Goal: Transaction & Acquisition: Purchase product/service

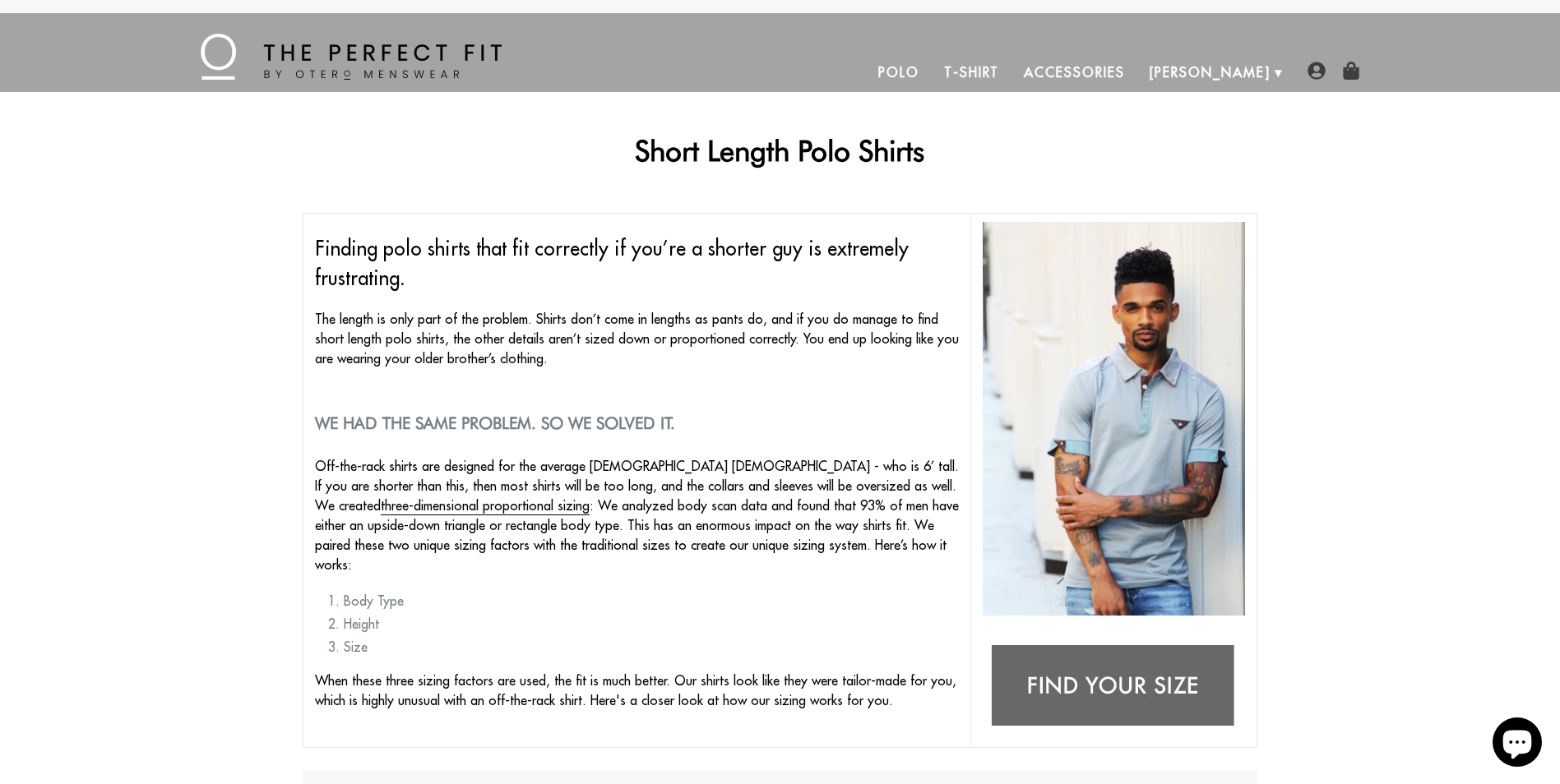
click at [931, 80] on link "Polo" at bounding box center [898, 72] width 66 height 39
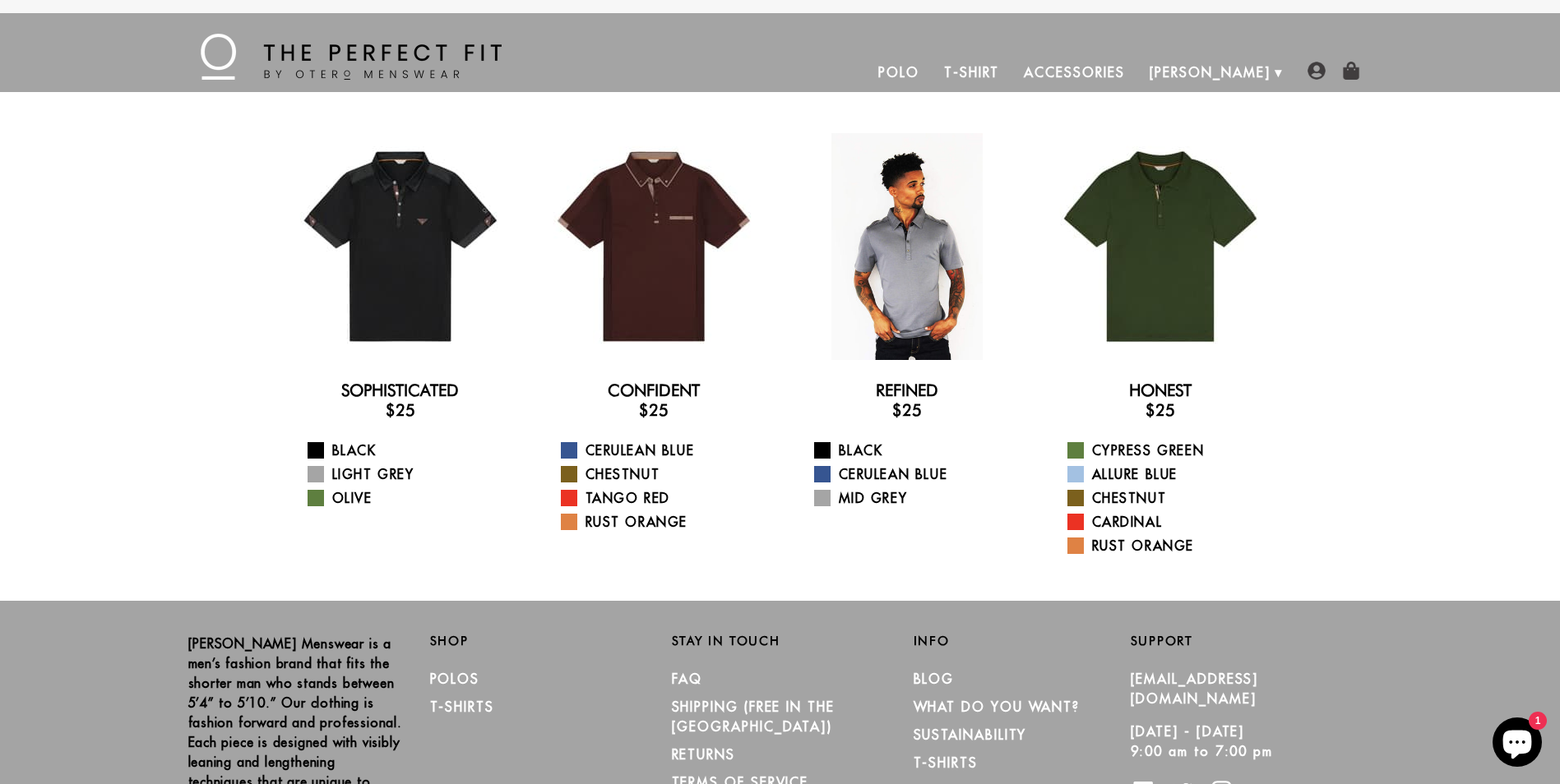
click at [857, 258] on div at bounding box center [906, 246] width 227 height 227
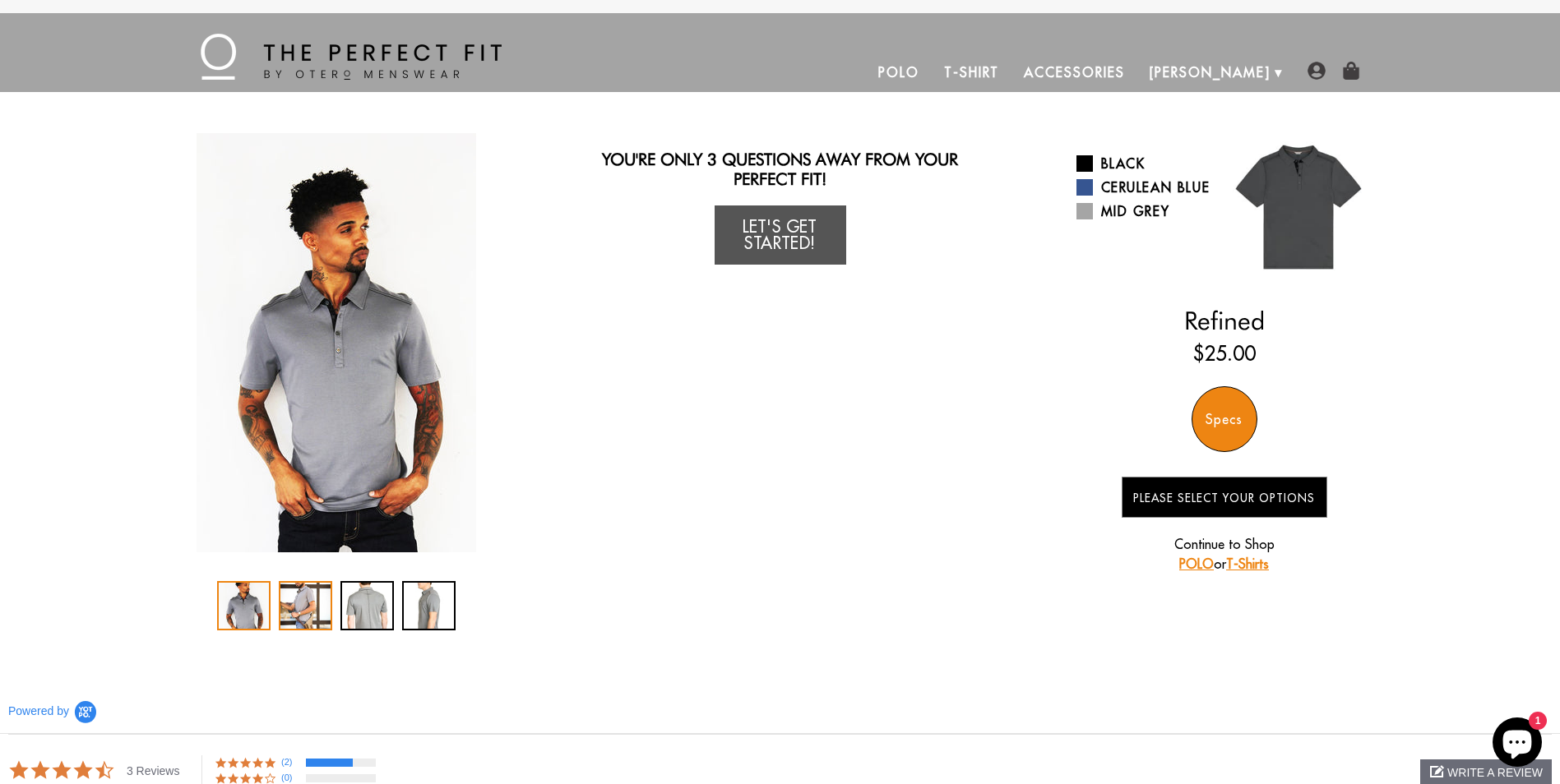
click at [303, 603] on div "2 / 4" at bounding box center [305, 606] width 53 height 49
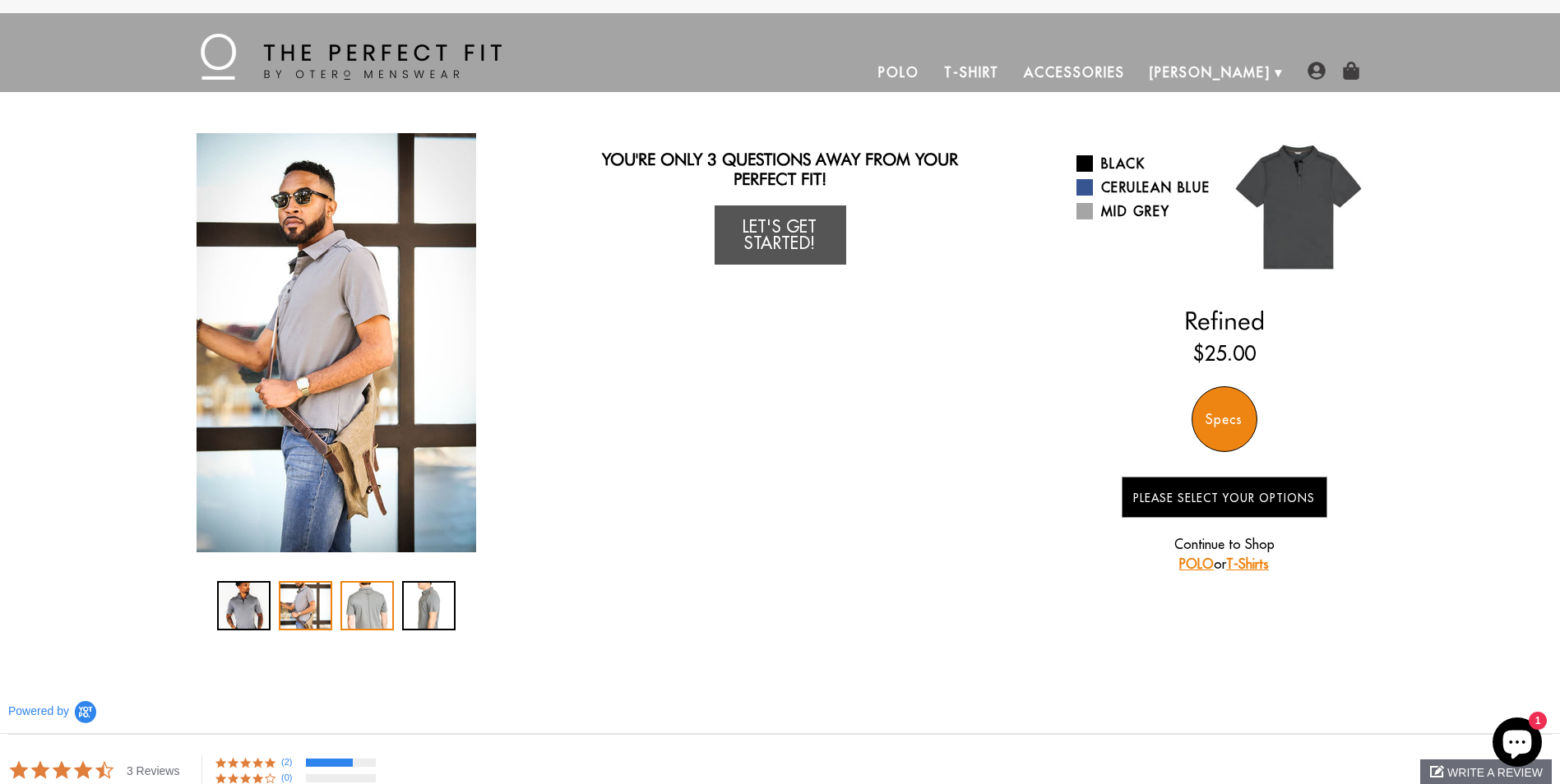
click at [353, 606] on div "3 / 4" at bounding box center [367, 606] width 53 height 49
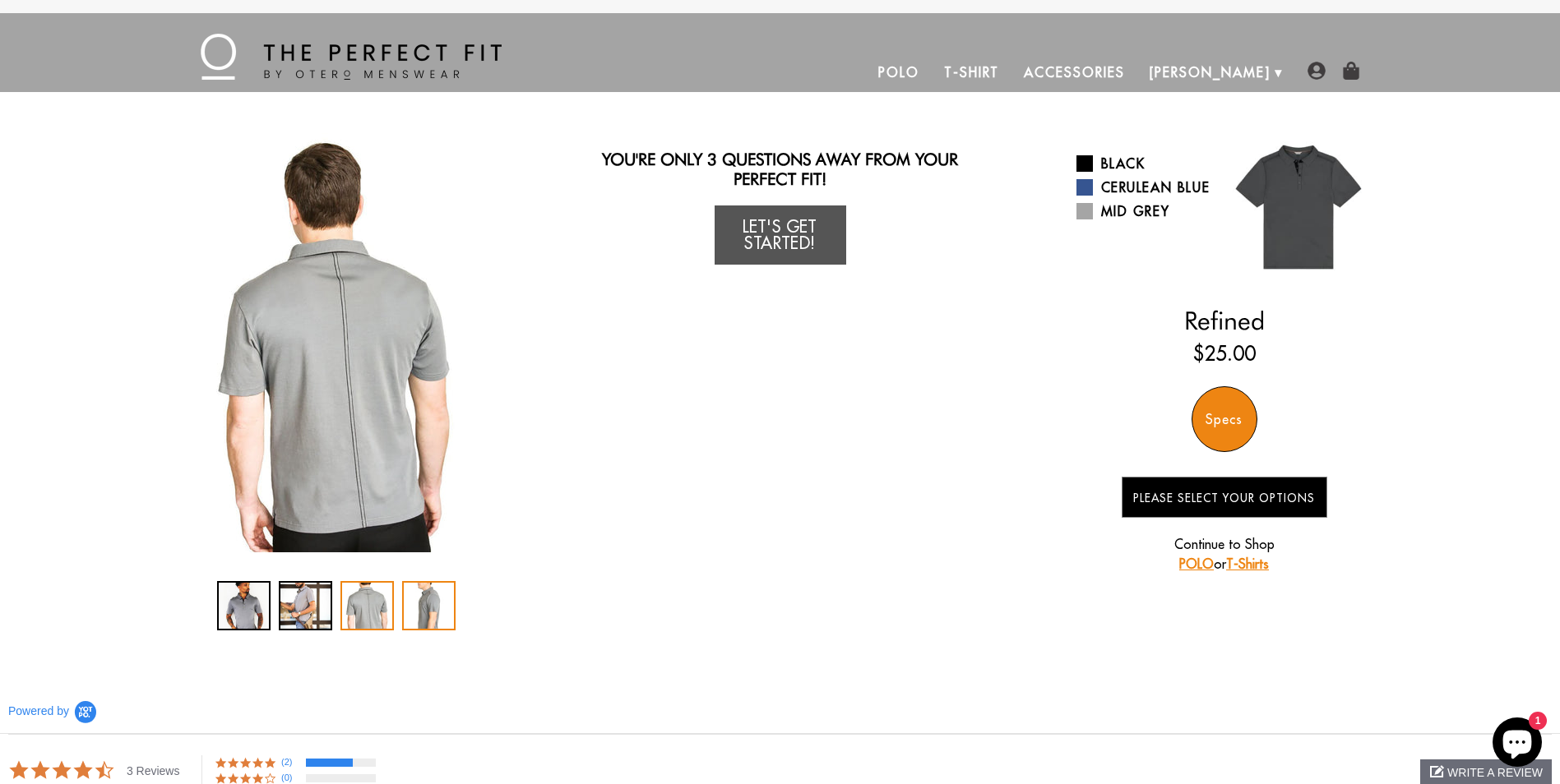
click at [429, 603] on div "4 / 4" at bounding box center [428, 606] width 53 height 49
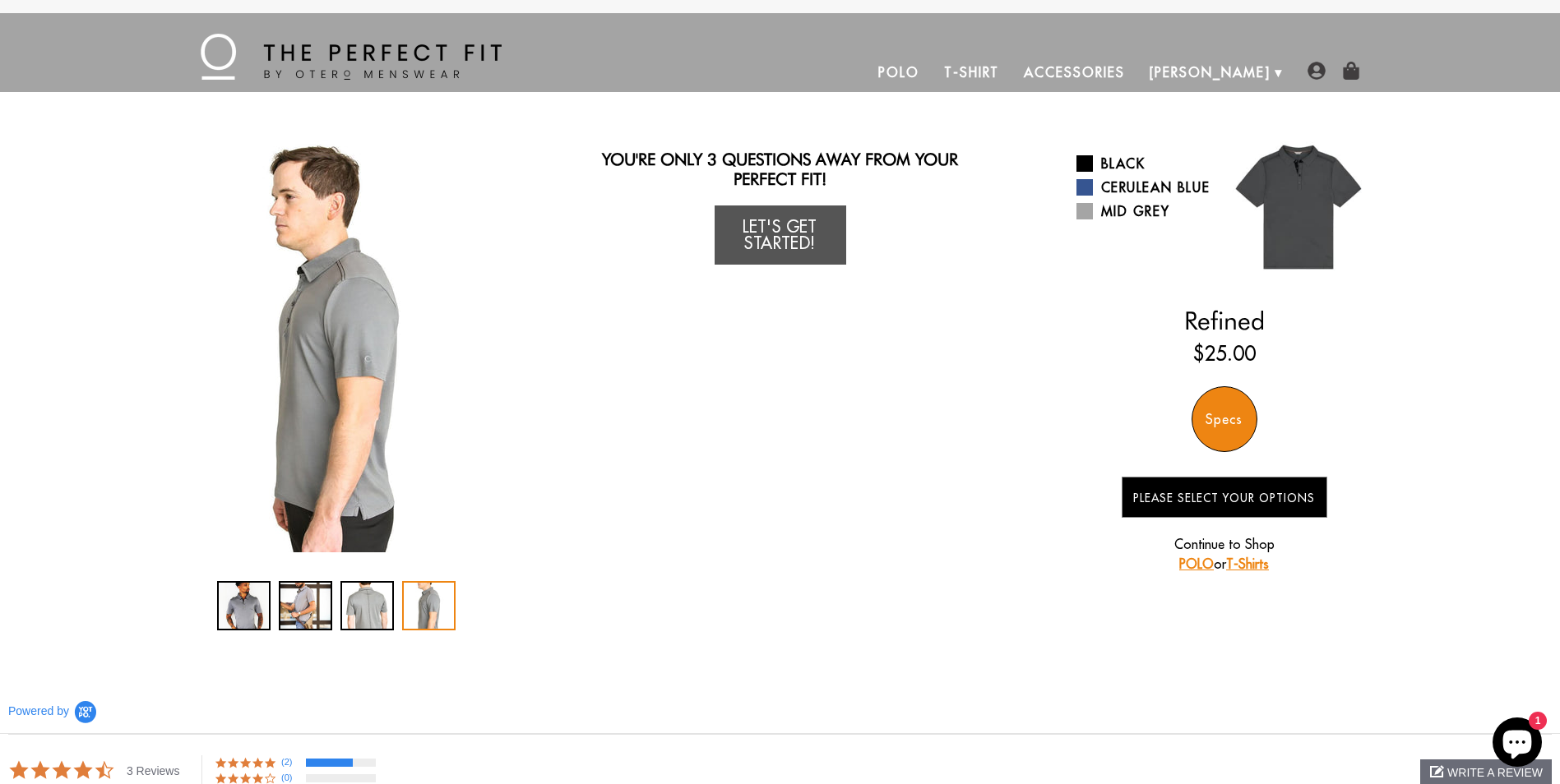
click at [931, 73] on link "Polo" at bounding box center [898, 72] width 66 height 39
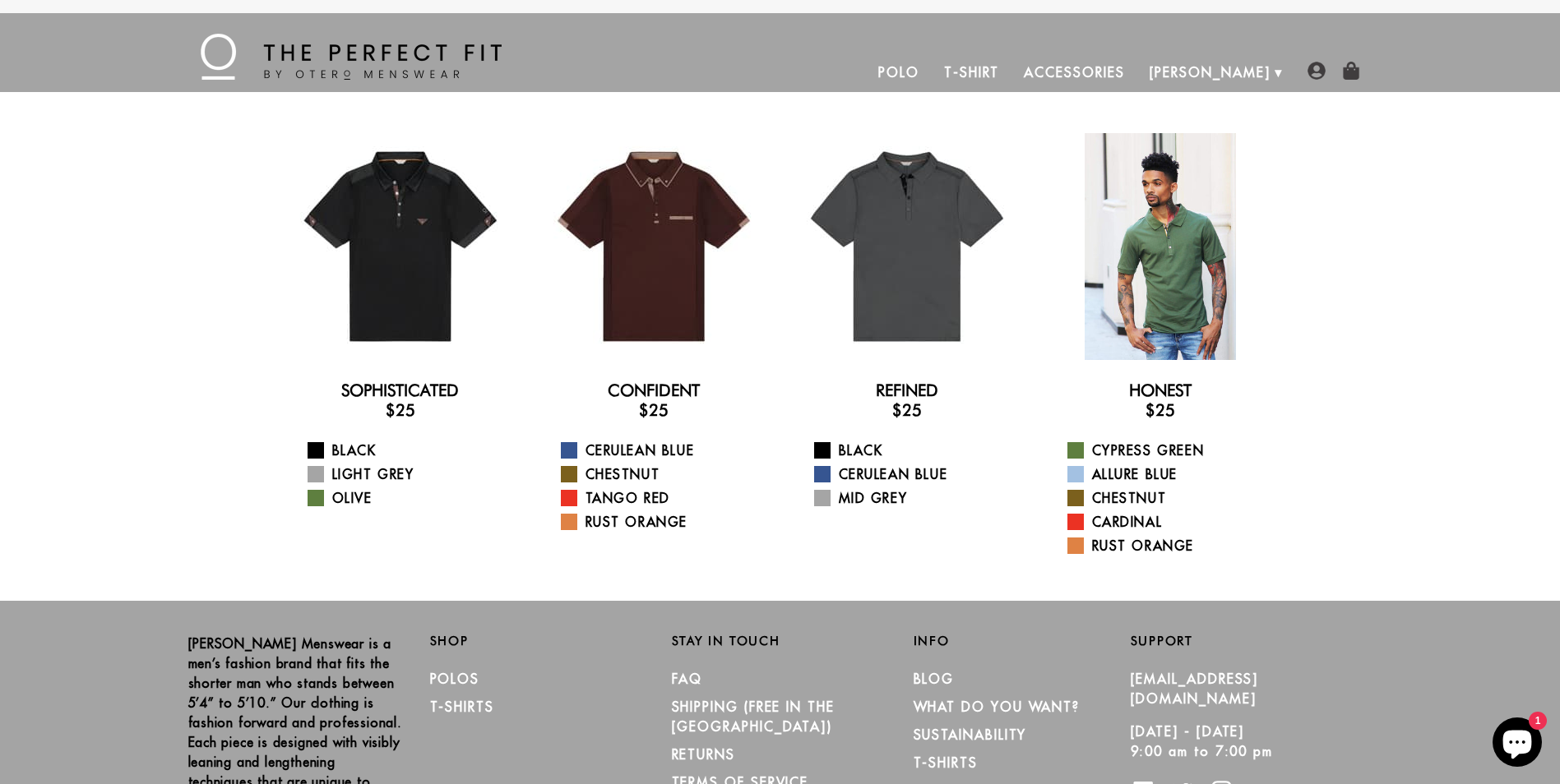
click at [1163, 255] on div at bounding box center [1160, 246] width 227 height 227
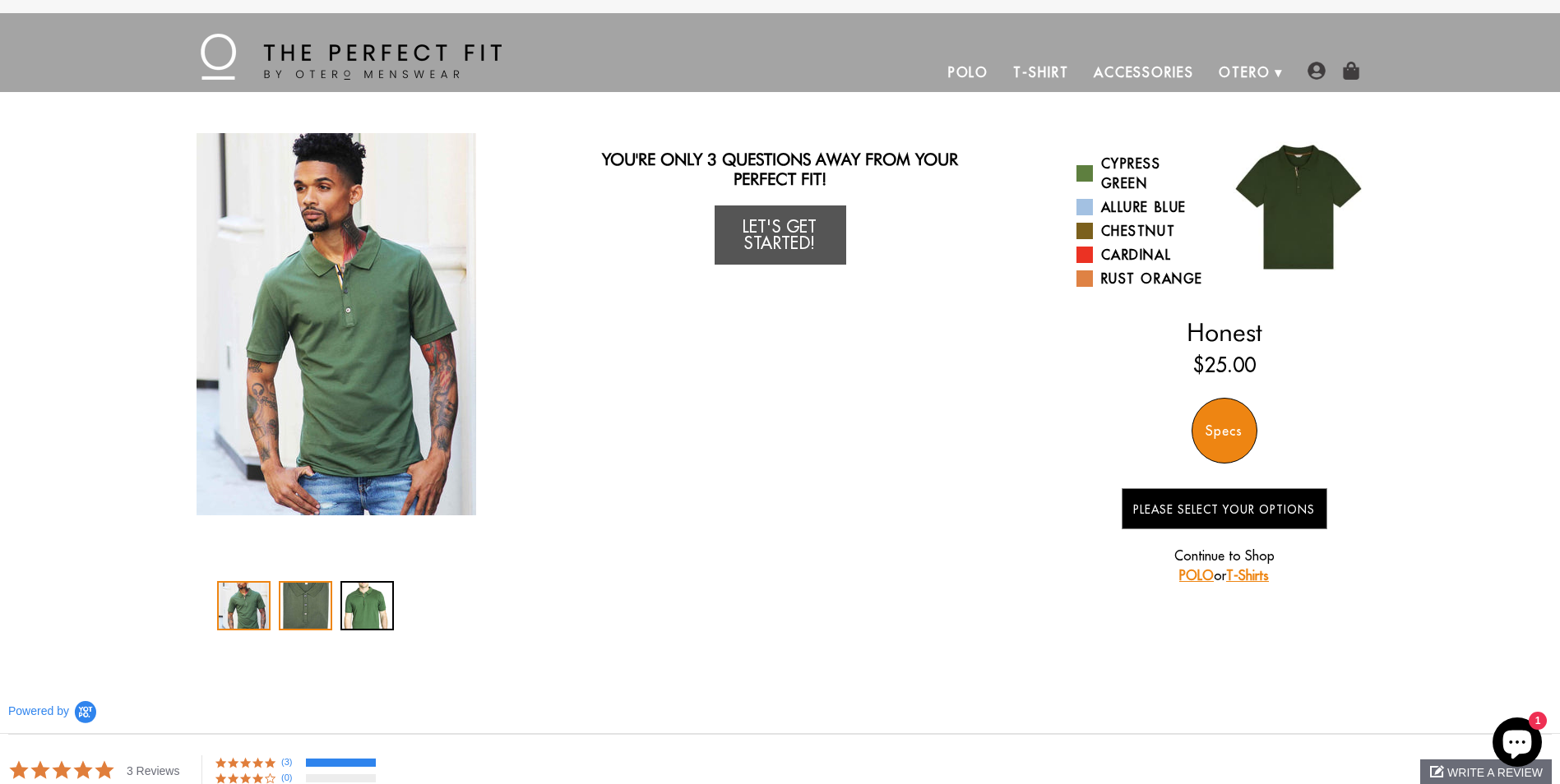
click at [309, 606] on div "2 / 3" at bounding box center [305, 606] width 53 height 49
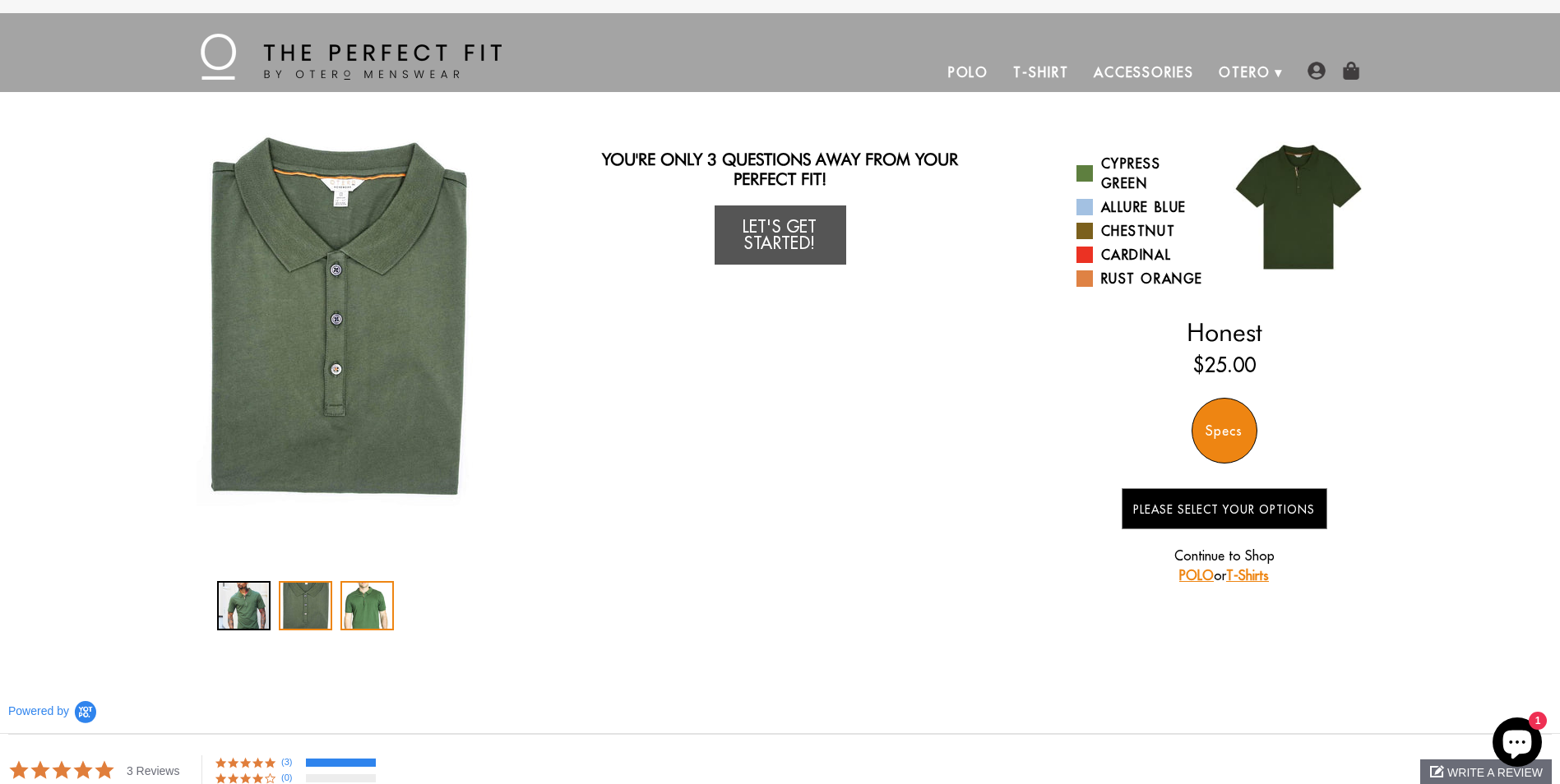
click at [356, 601] on div "3 / 3" at bounding box center [367, 606] width 53 height 49
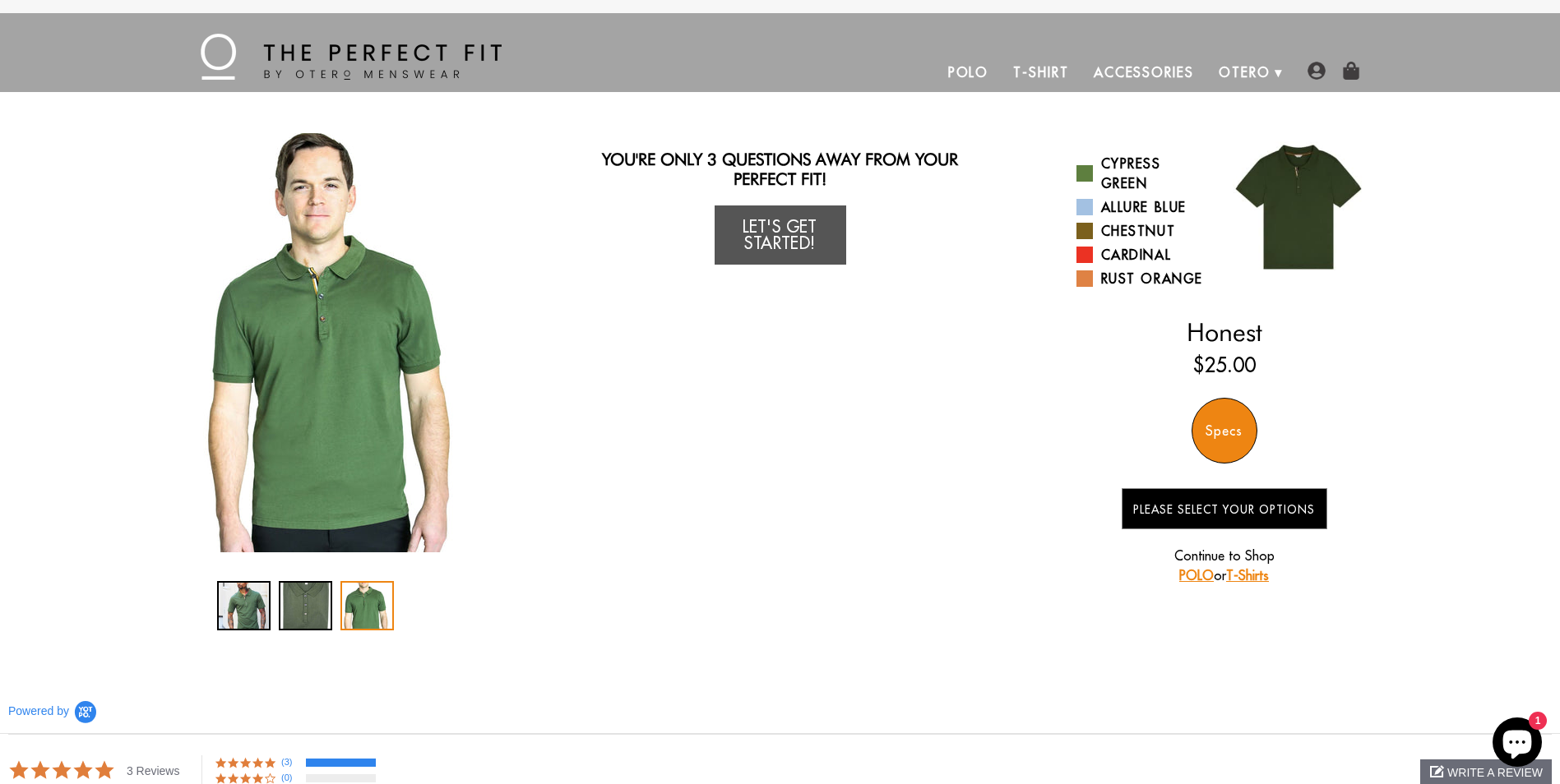
click at [788, 234] on link "Let's Get Started!" at bounding box center [780, 235] width 131 height 60
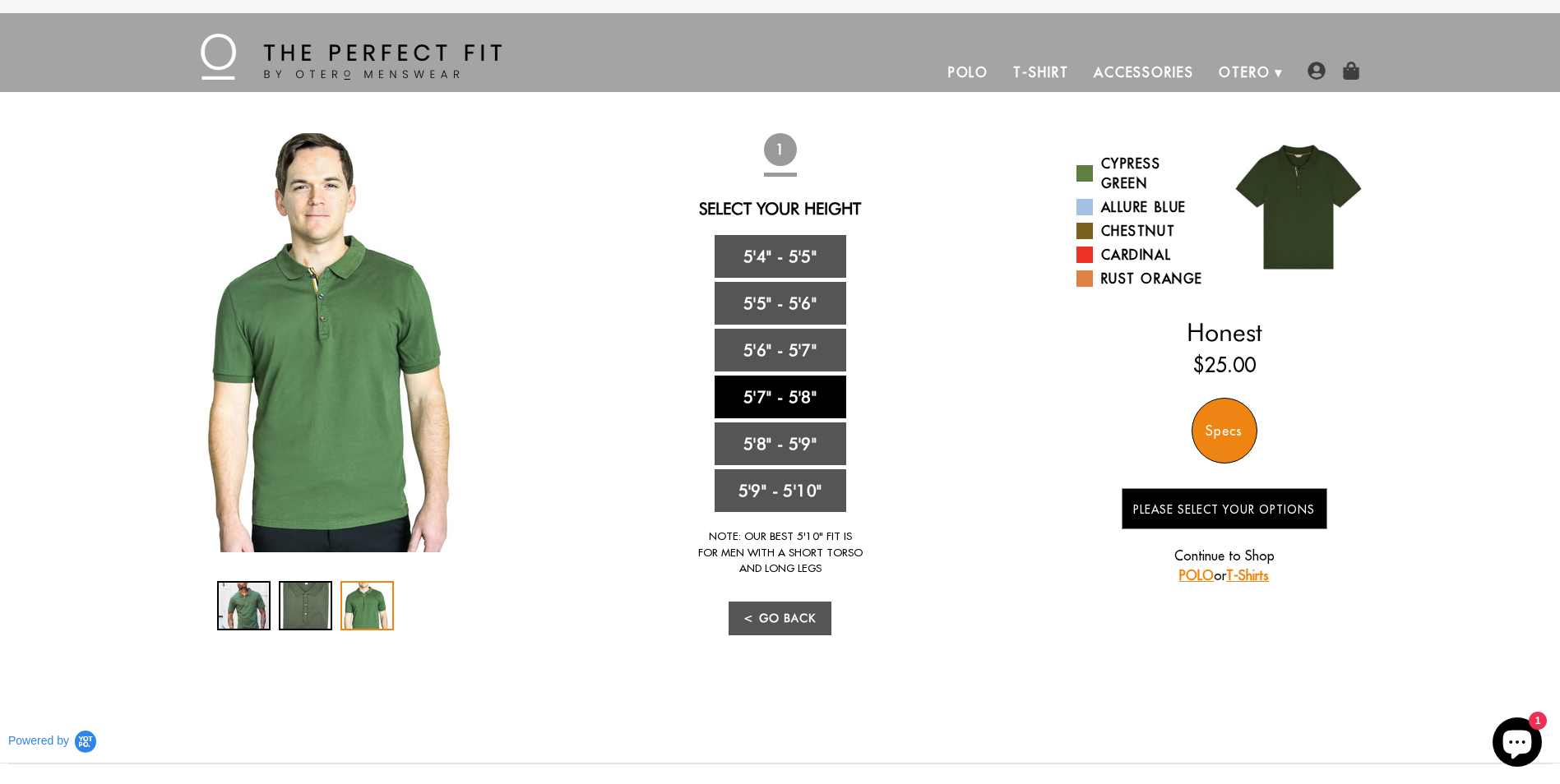
click at [798, 384] on link "5'7" - 5'8"" at bounding box center [780, 396] width 131 height 43
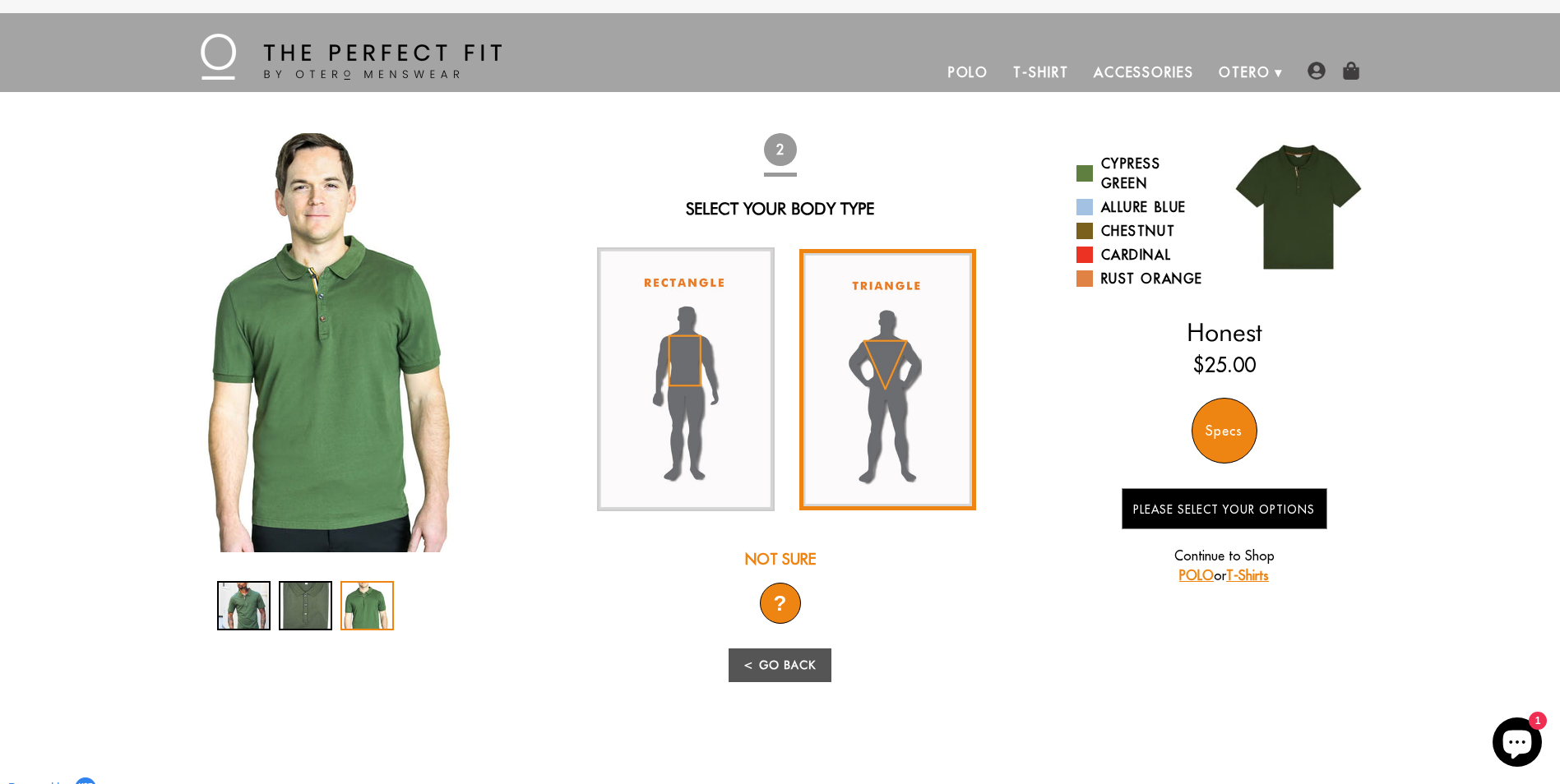
click at [872, 460] on img at bounding box center [888, 380] width 178 height 262
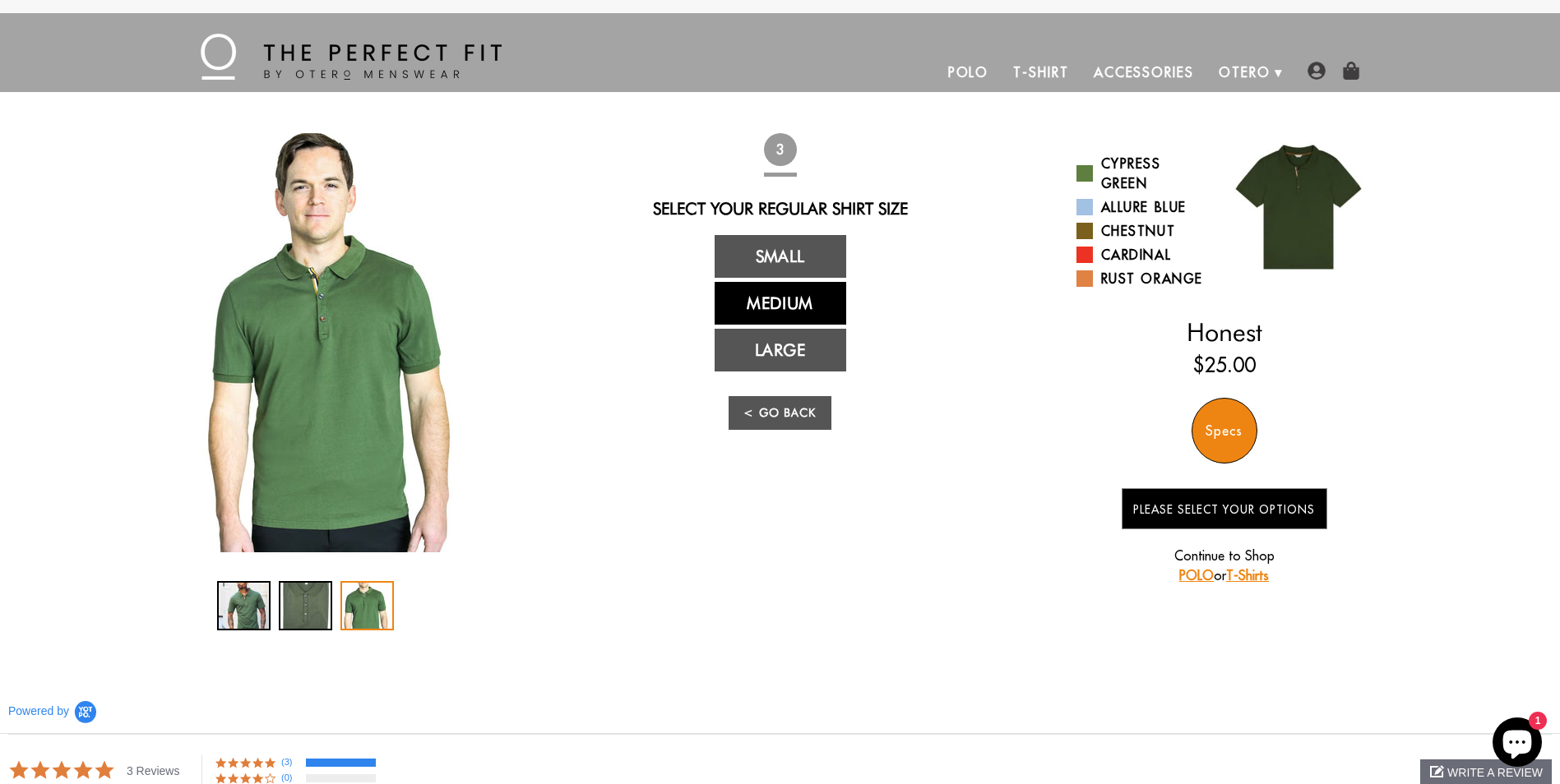
click at [793, 304] on link "Medium" at bounding box center [780, 303] width 131 height 43
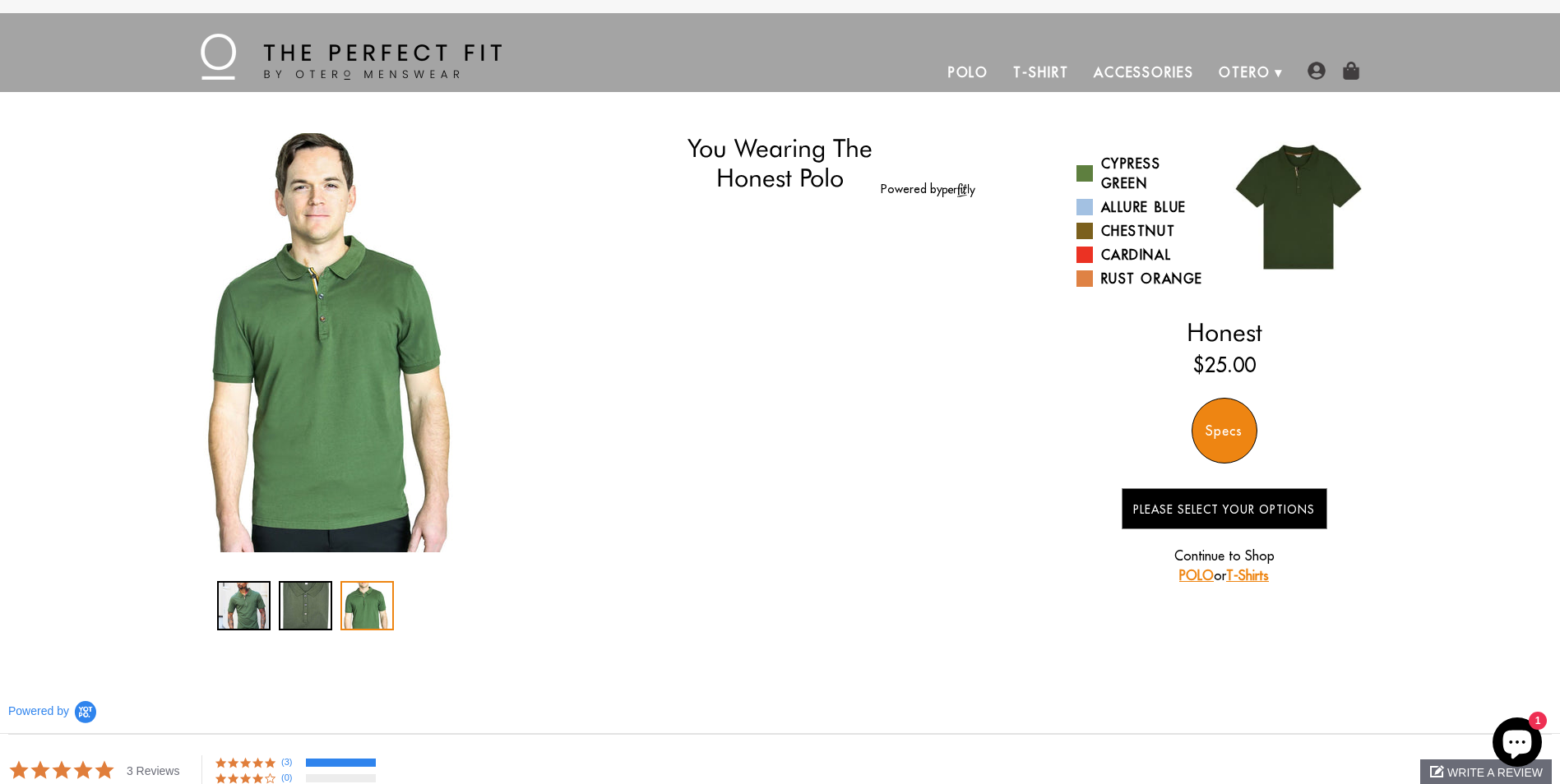
select select "57-58"
select select "triangle"
select select "M"
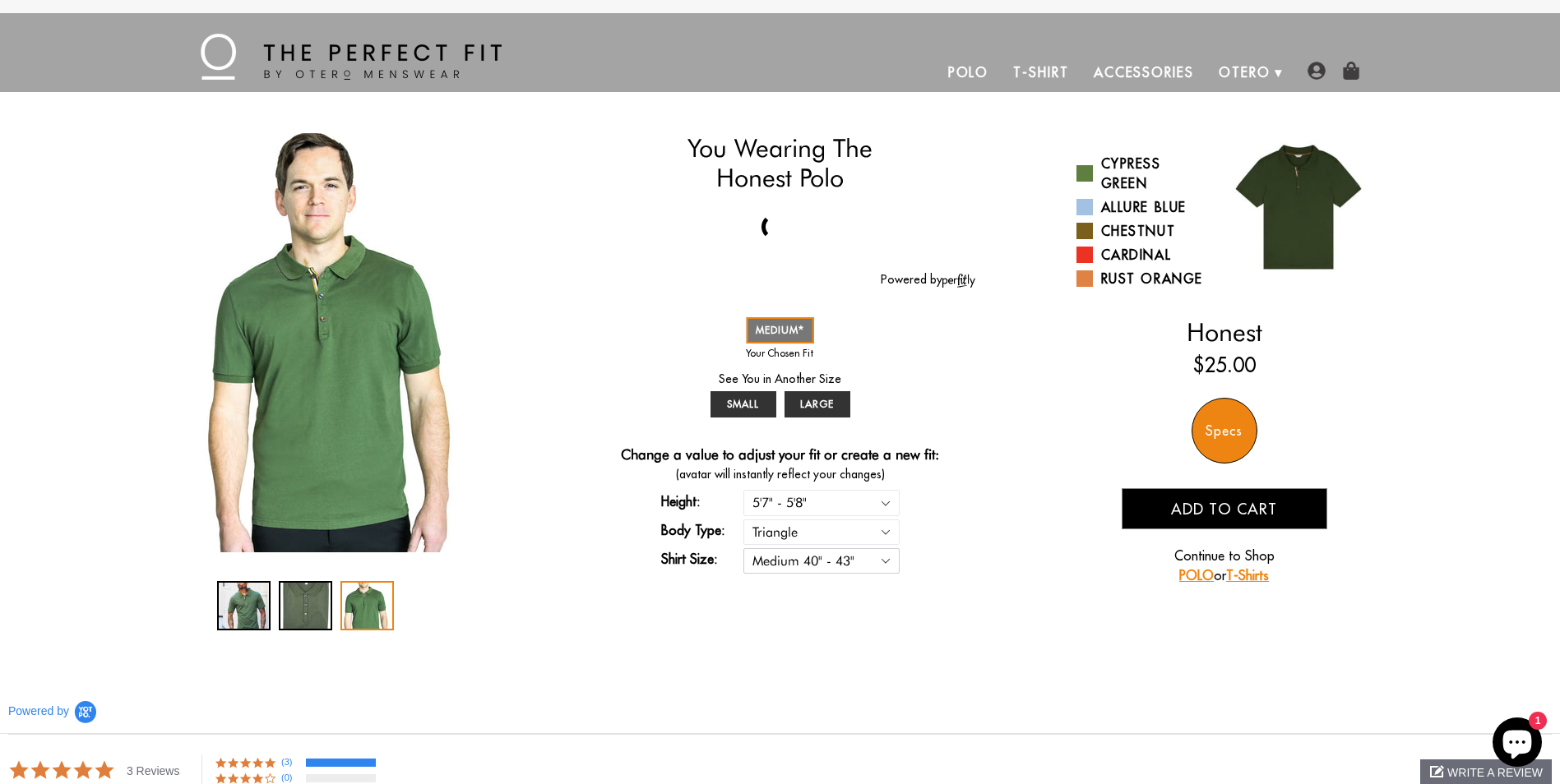
click at [891, 564] on select "Small 36" - 39" Medium 40" - 43" Large 44" - 47"" at bounding box center [821, 560] width 156 height 25
click at [1216, 424] on div "Specs" at bounding box center [1224, 430] width 66 height 66
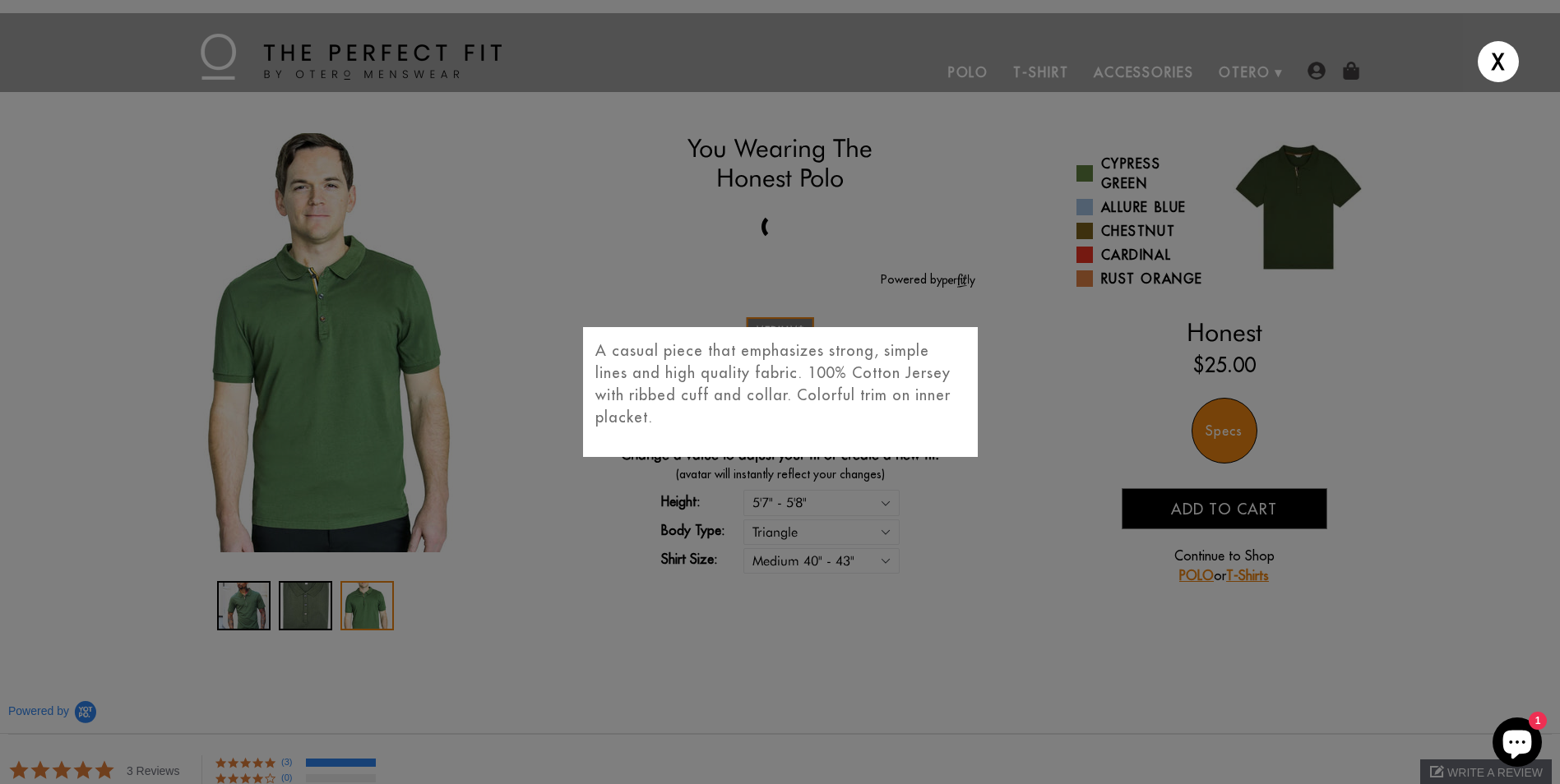
click at [1031, 418] on div "X A casual piece that emphasizes strong, simple lines and high quality fabric. …" at bounding box center [780, 392] width 1560 height 784
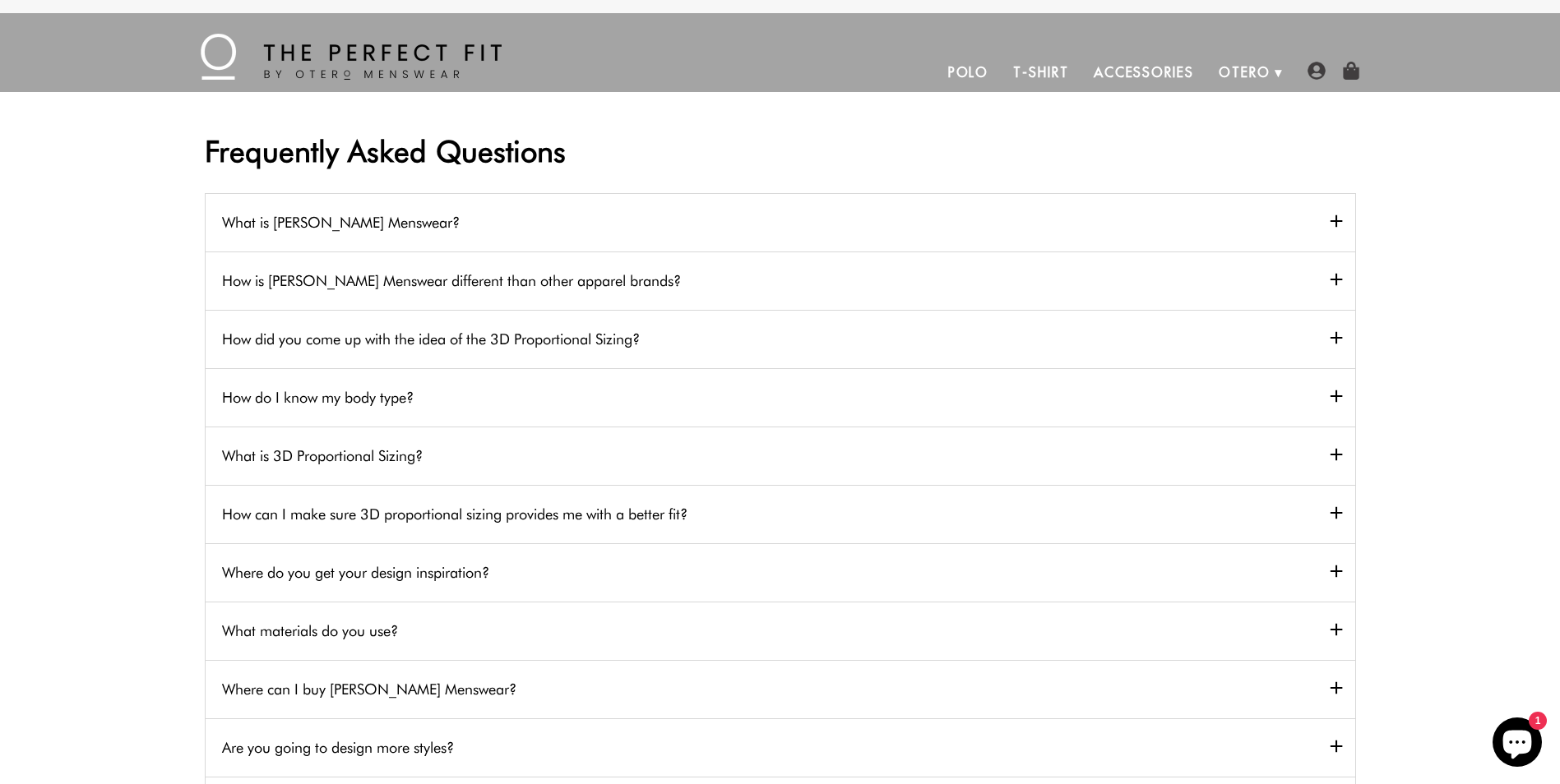
click at [966, 336] on h2 "How did you come up with the idea of the 3D Proportional Sizing?" at bounding box center [780, 339] width 1149 height 59
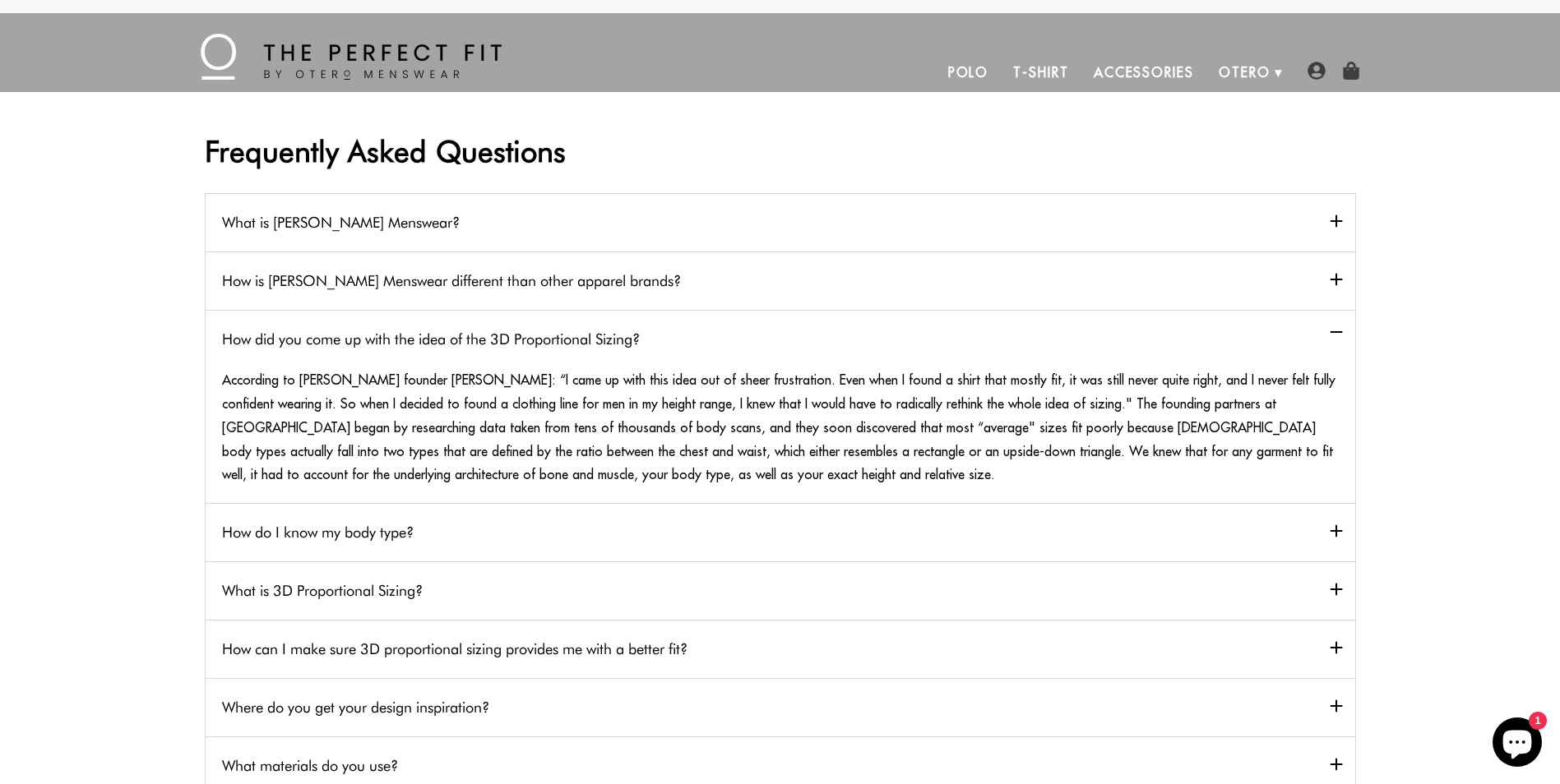
click at [966, 336] on h2 "How did you come up with the idea of the 3D Proportional Sizing?" at bounding box center [780, 339] width 1149 height 59
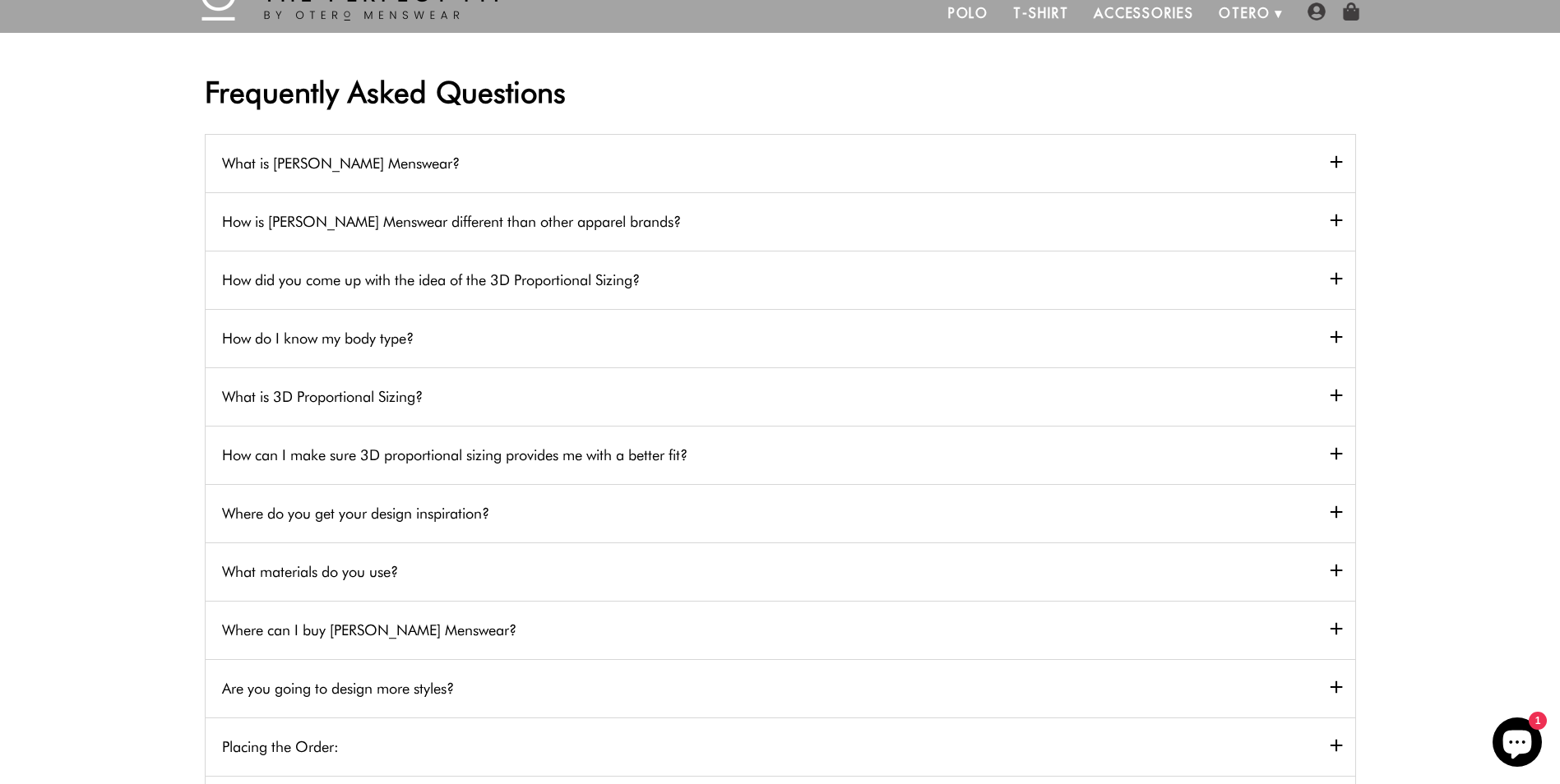
scroll to position [82, 0]
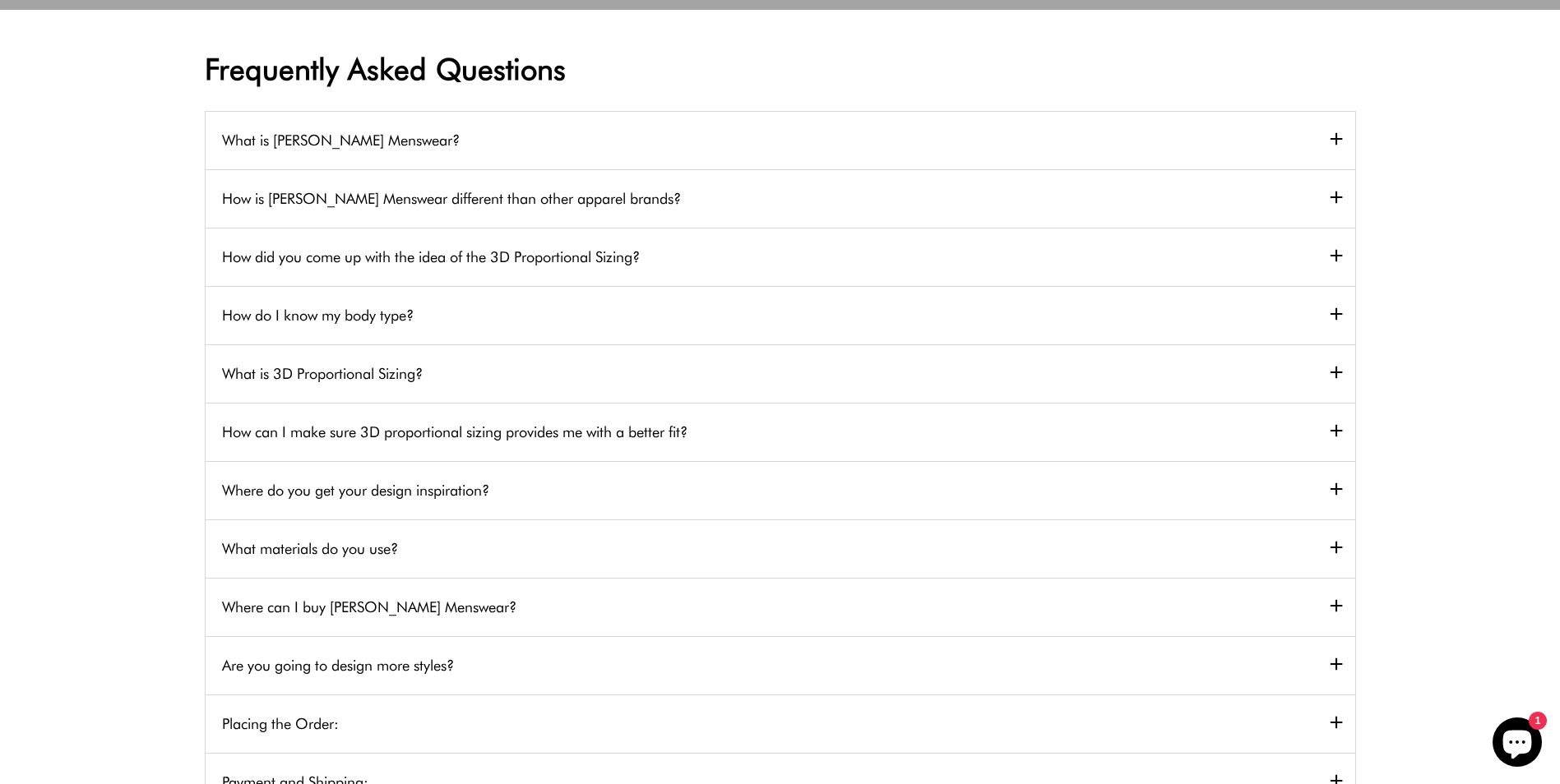
click at [985, 437] on h2 "How can I make sure 3D proportional sizing provides me with a better fit?" at bounding box center [780, 431] width 1149 height 59
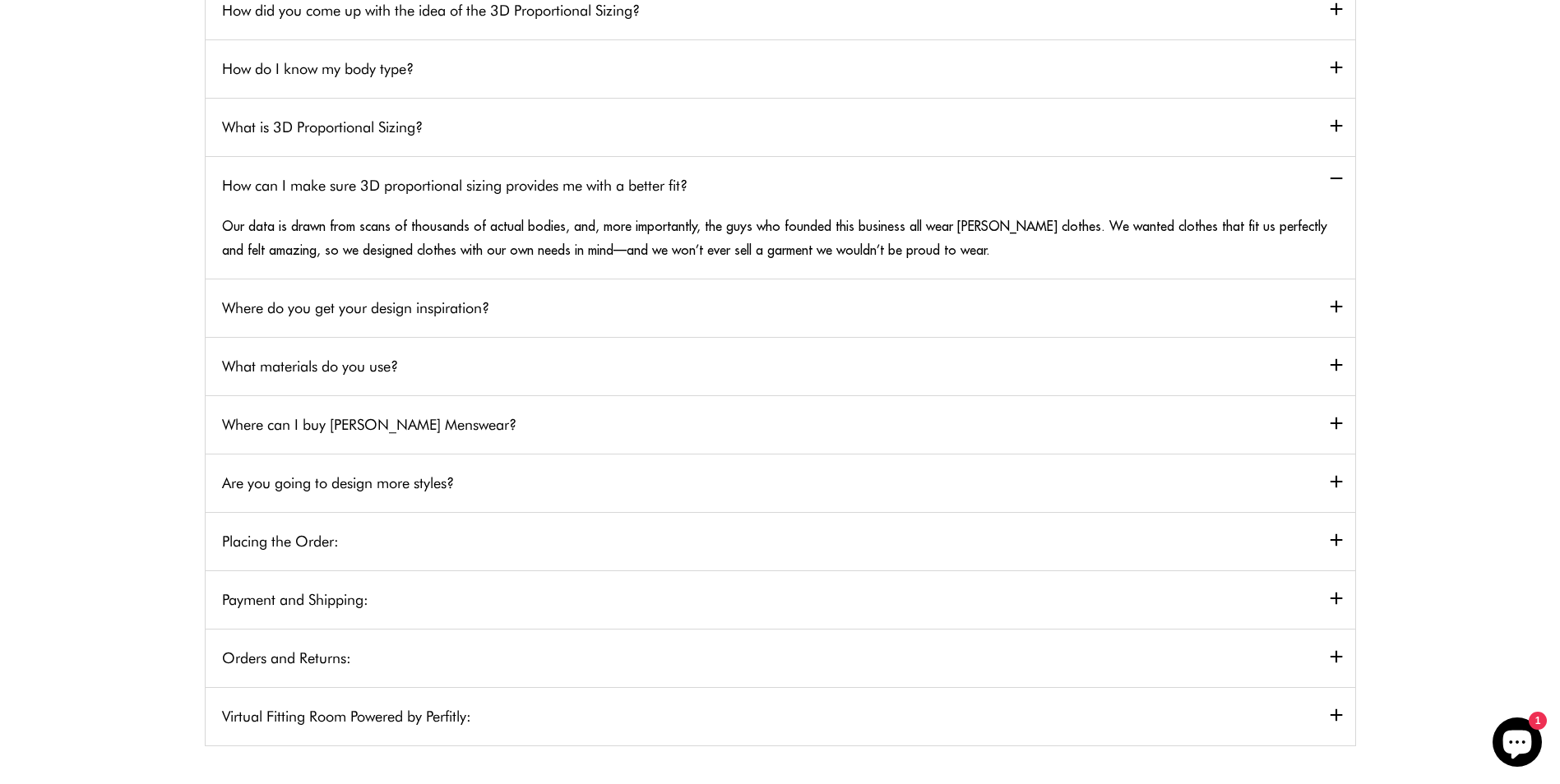
scroll to position [411, 0]
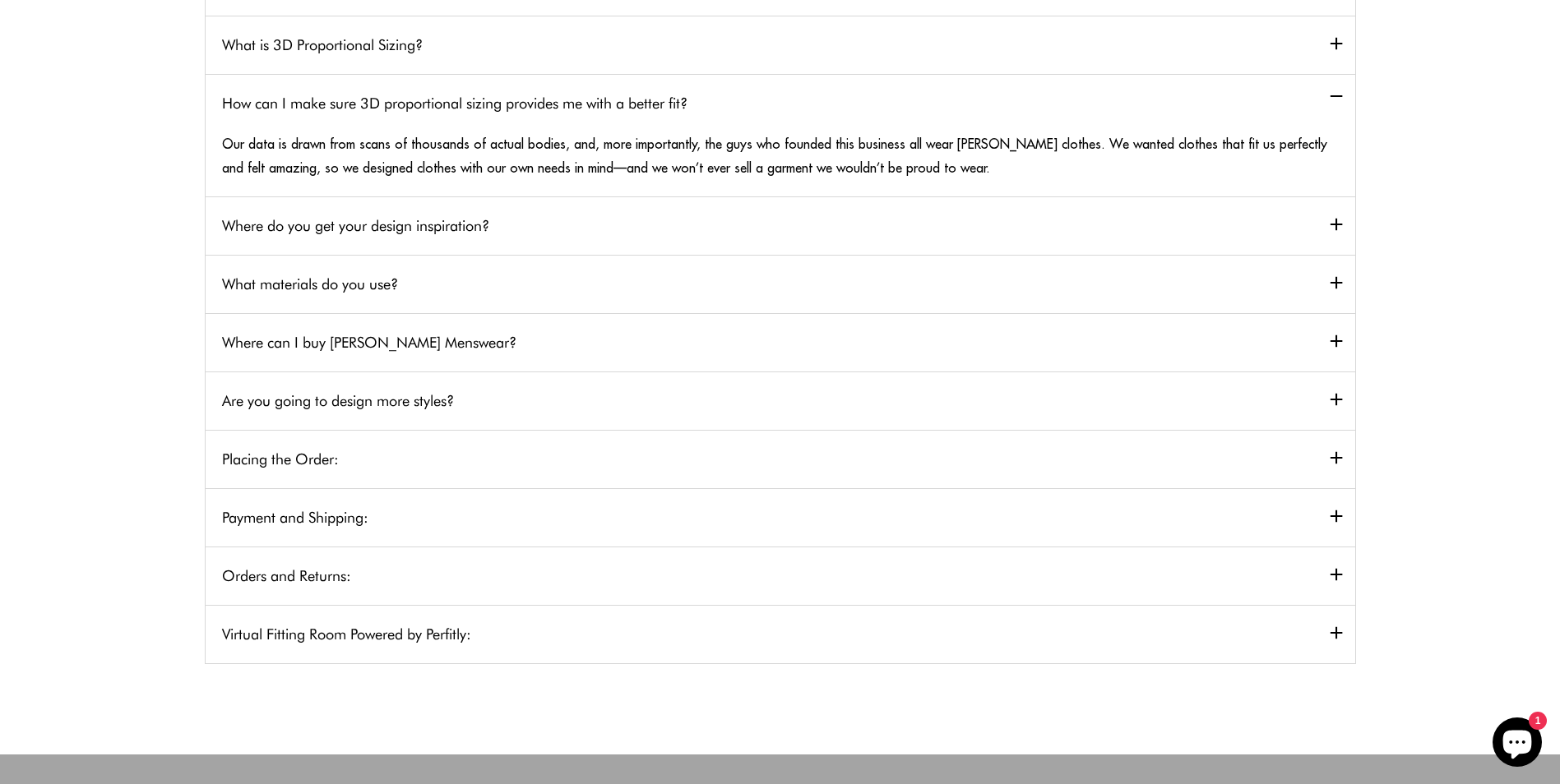
click at [838, 633] on h2 "Virtual Fitting Room Powered by Perfitly:" at bounding box center [780, 634] width 1149 height 59
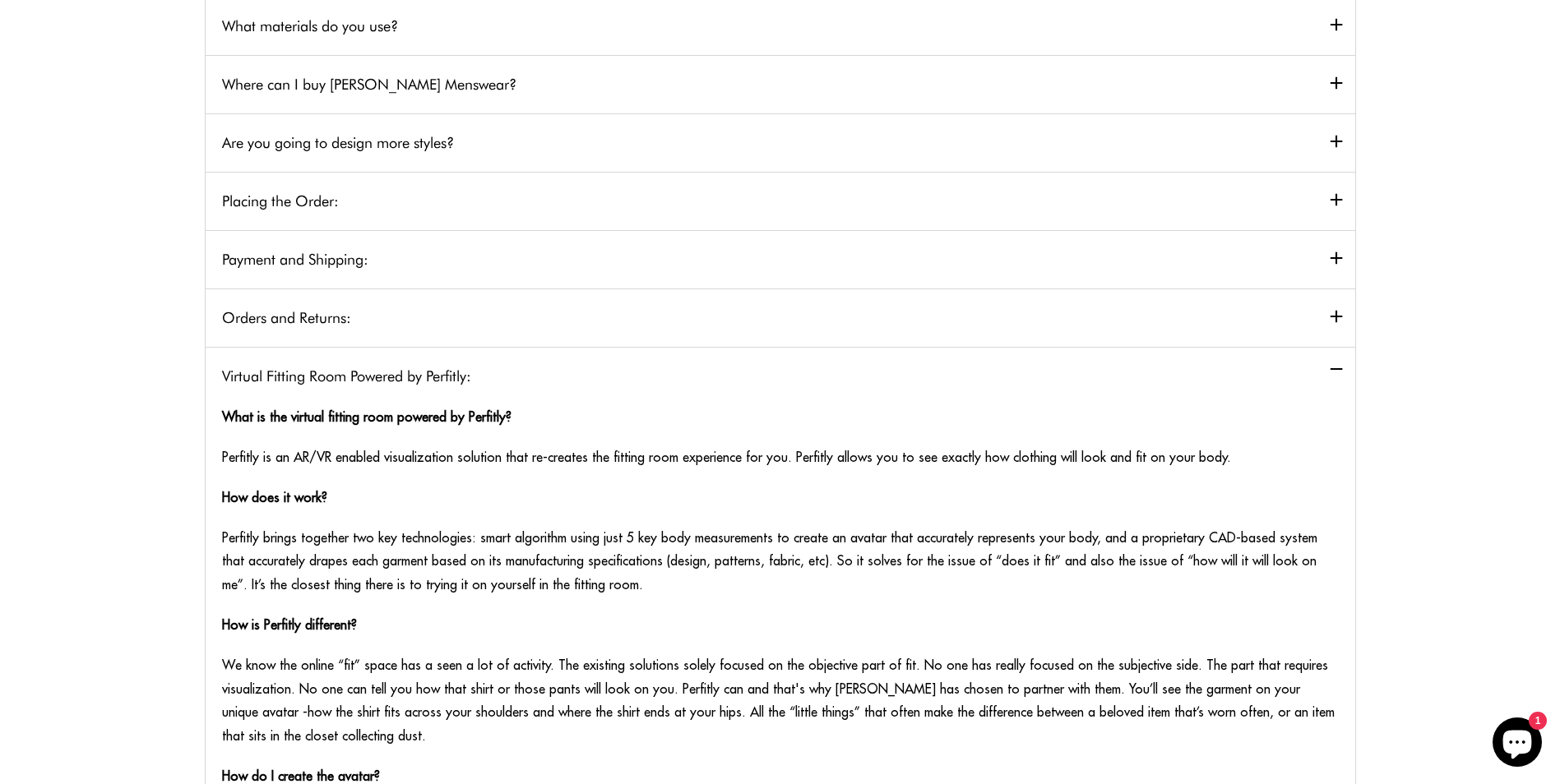
scroll to position [657, 0]
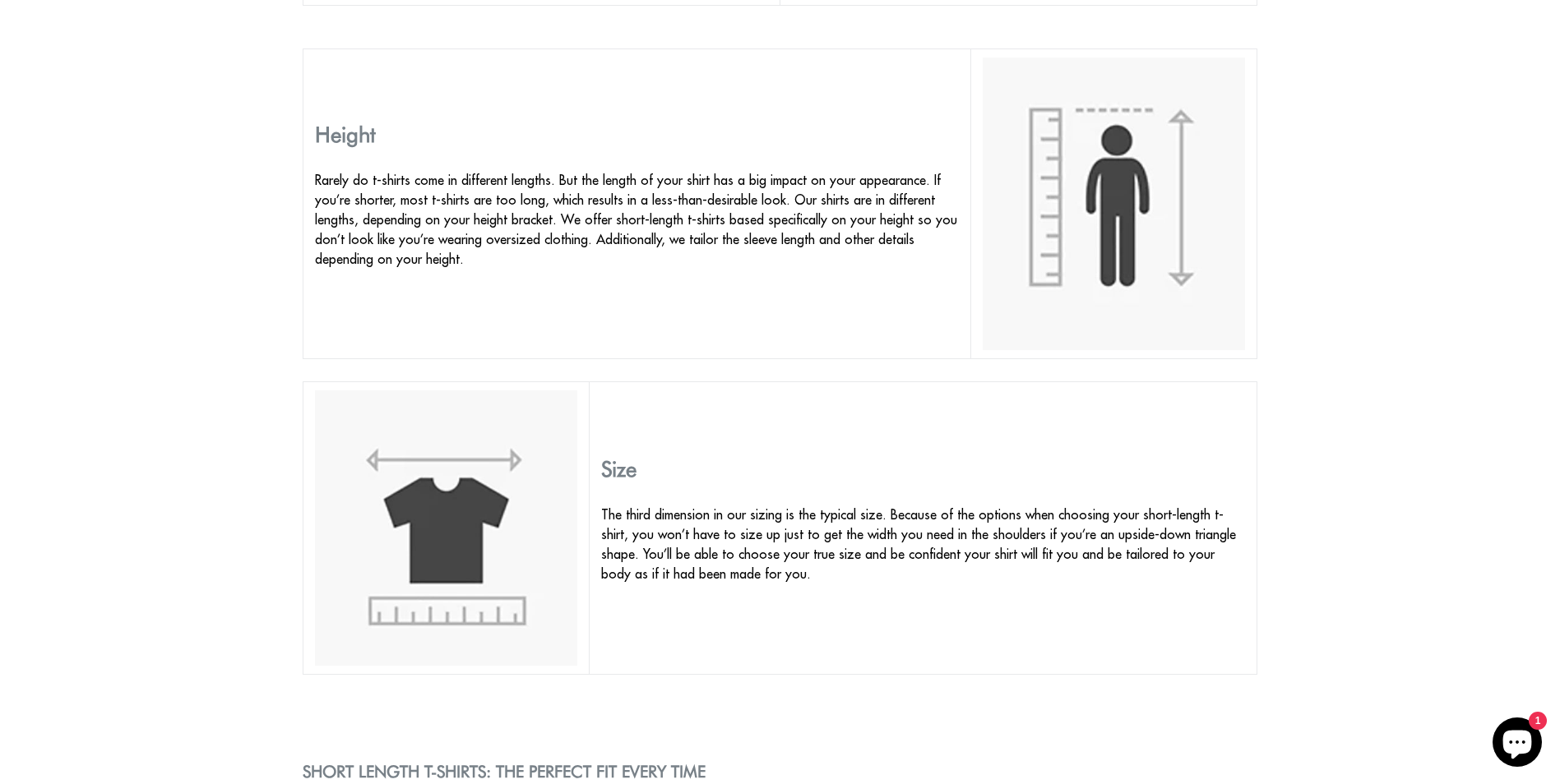
scroll to position [1397, 0]
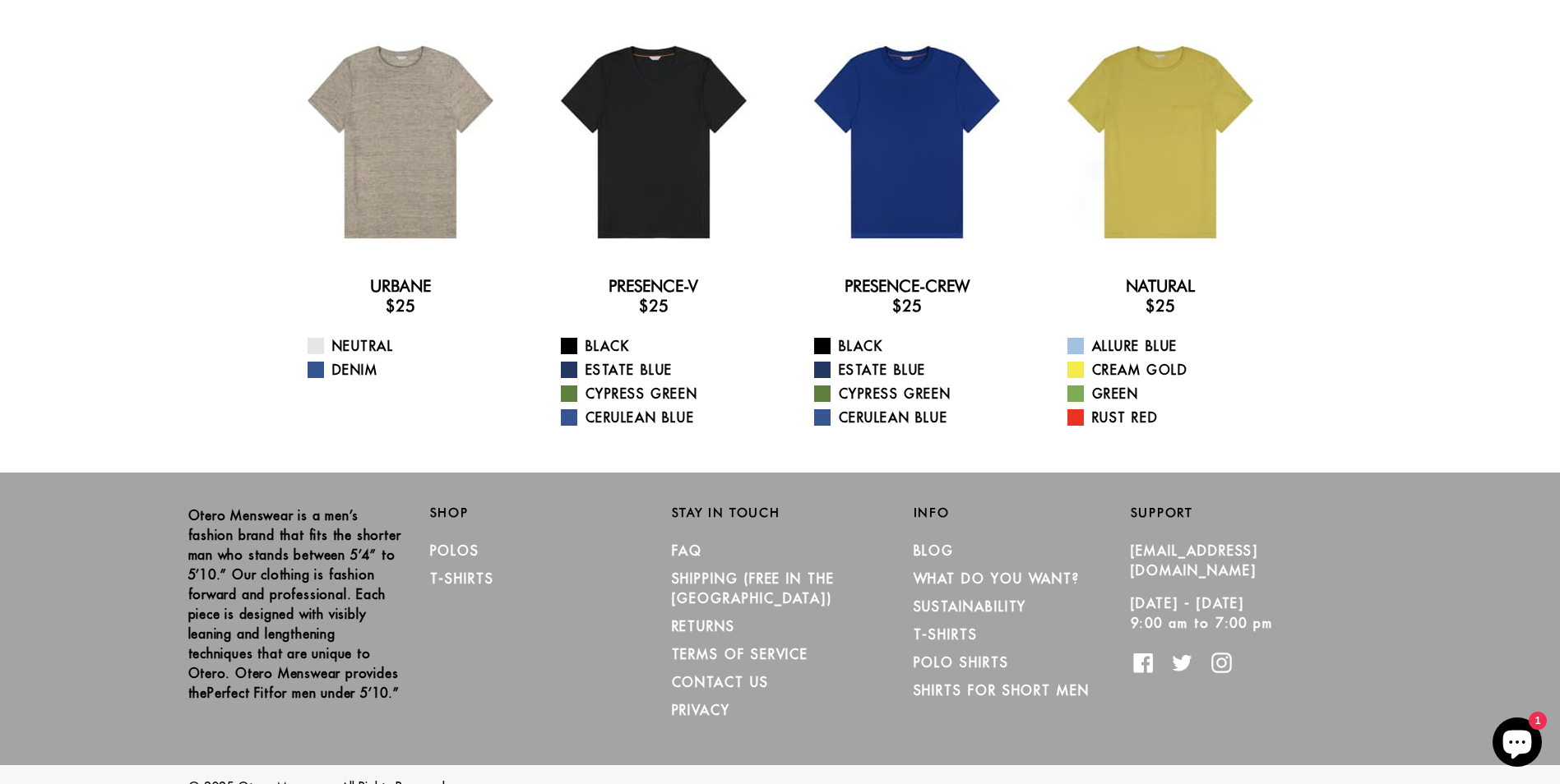
scroll to position [110, 0]
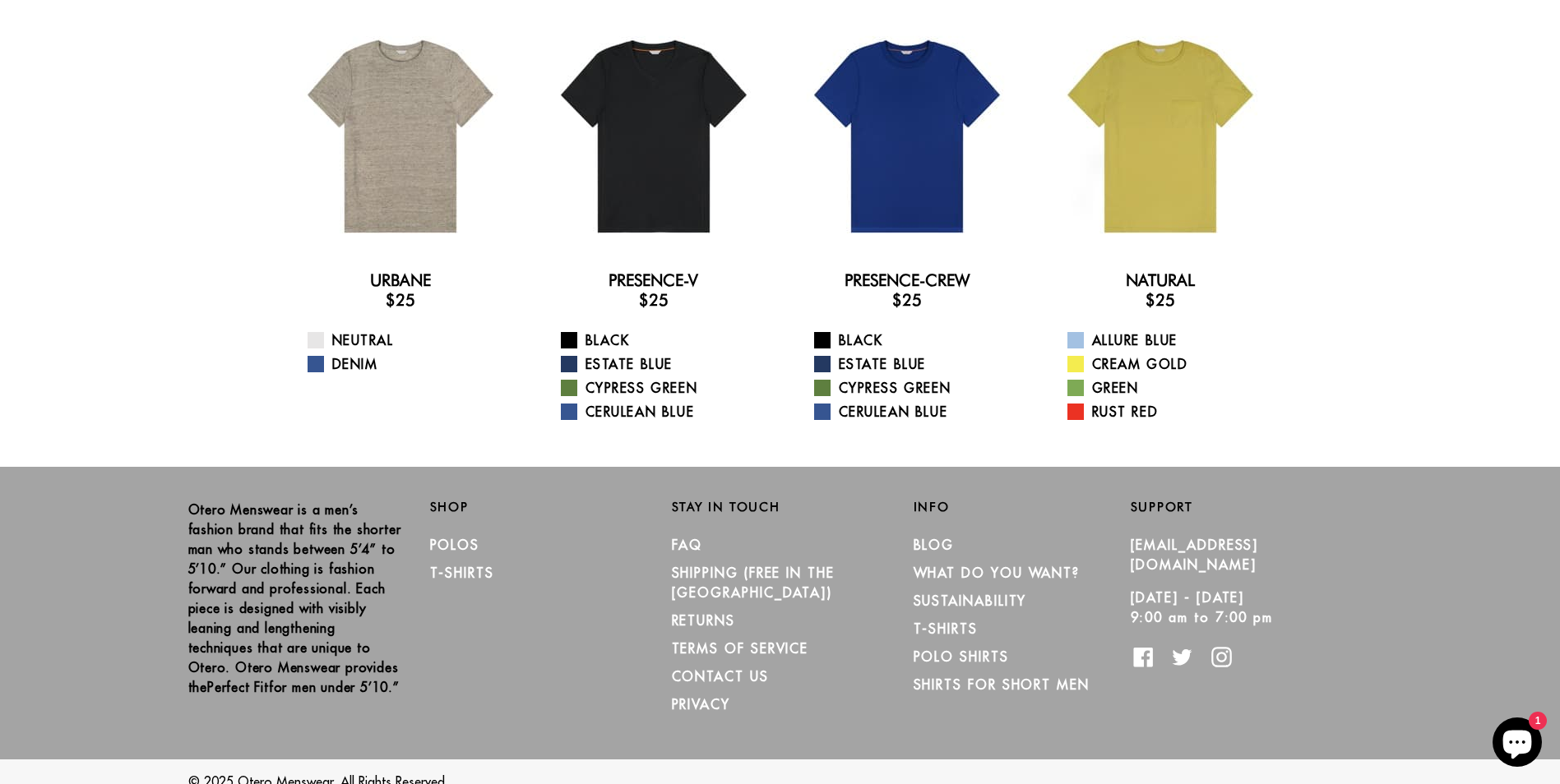
click at [901, 250] on div "Presence-Crew $25 Black Estate Blue Cypress Green Cerulean Blue" at bounding box center [906, 224] width 227 height 402
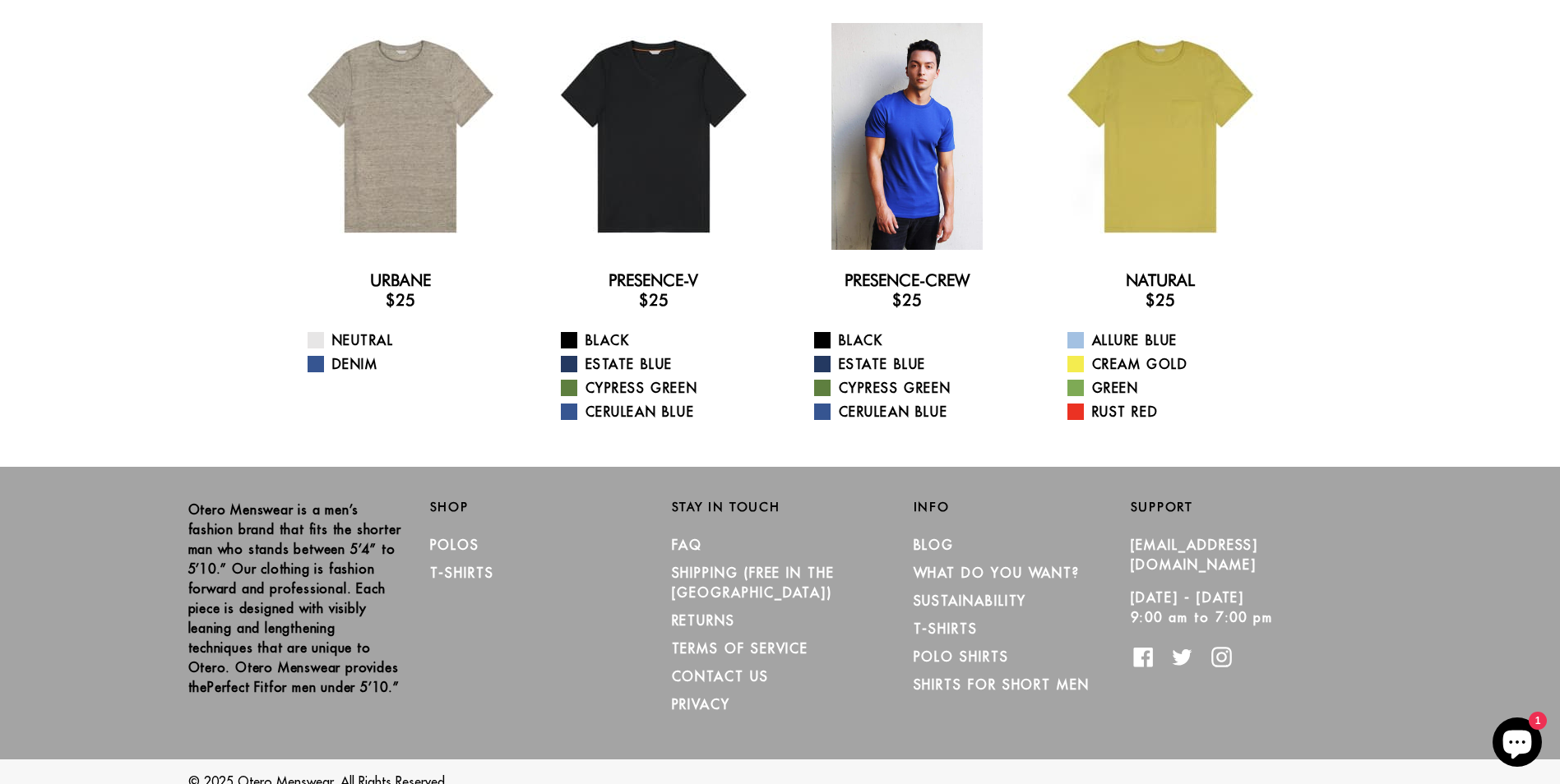
click at [942, 179] on div at bounding box center [906, 136] width 227 height 227
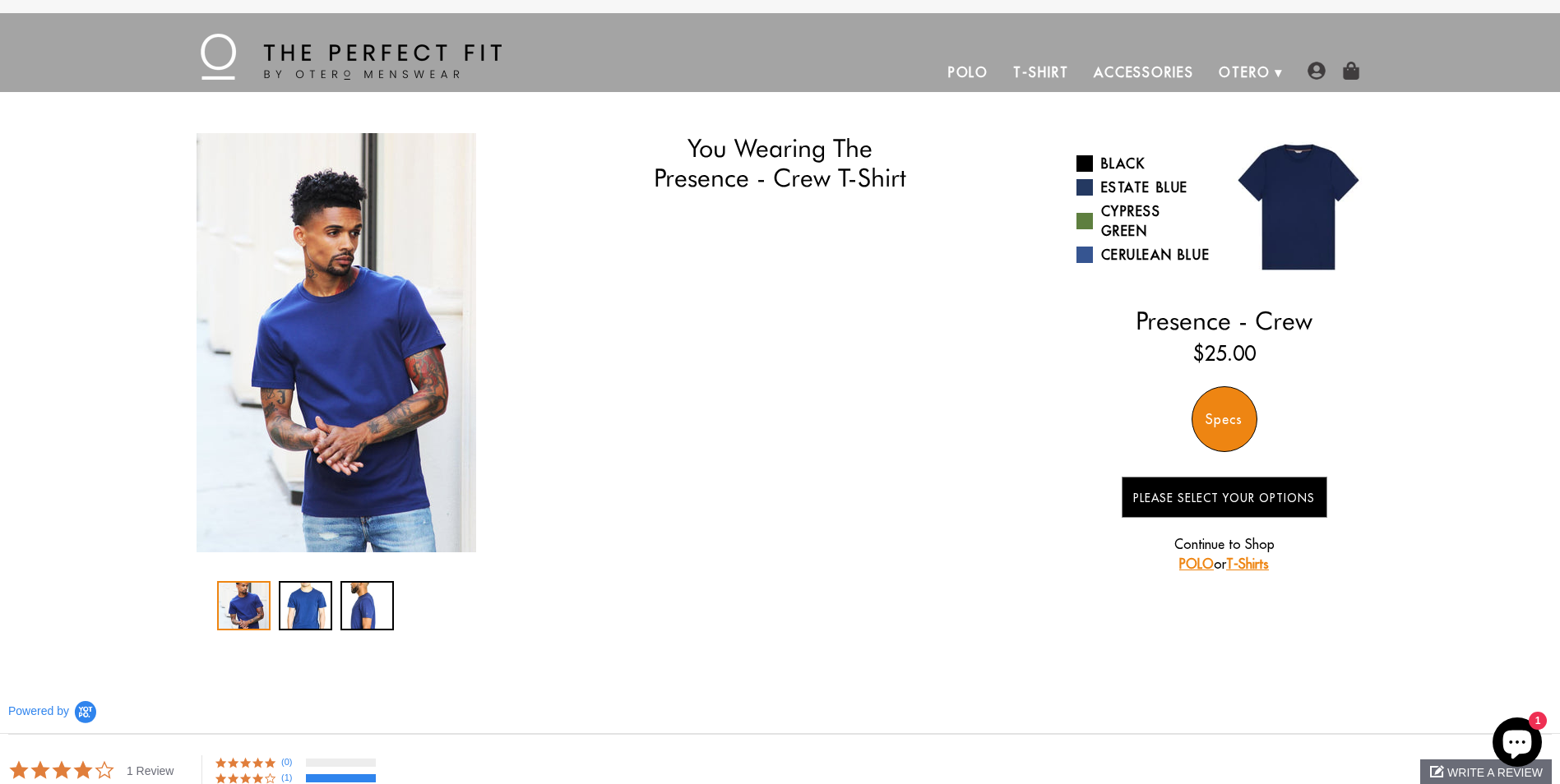
select select "57-58"
select select "triangle"
select select "M"
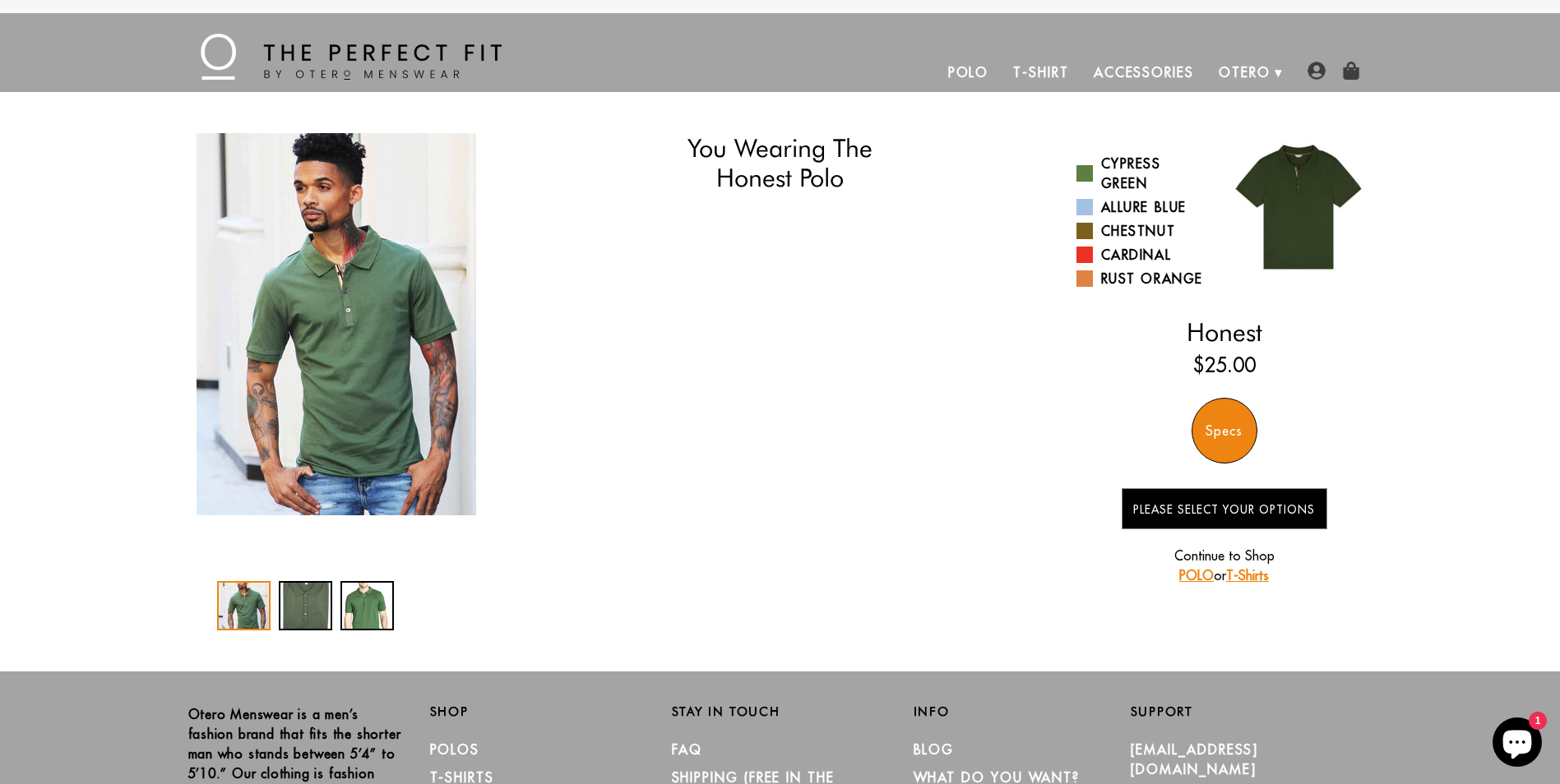
select select "57-58"
select select "triangle"
select select "M"
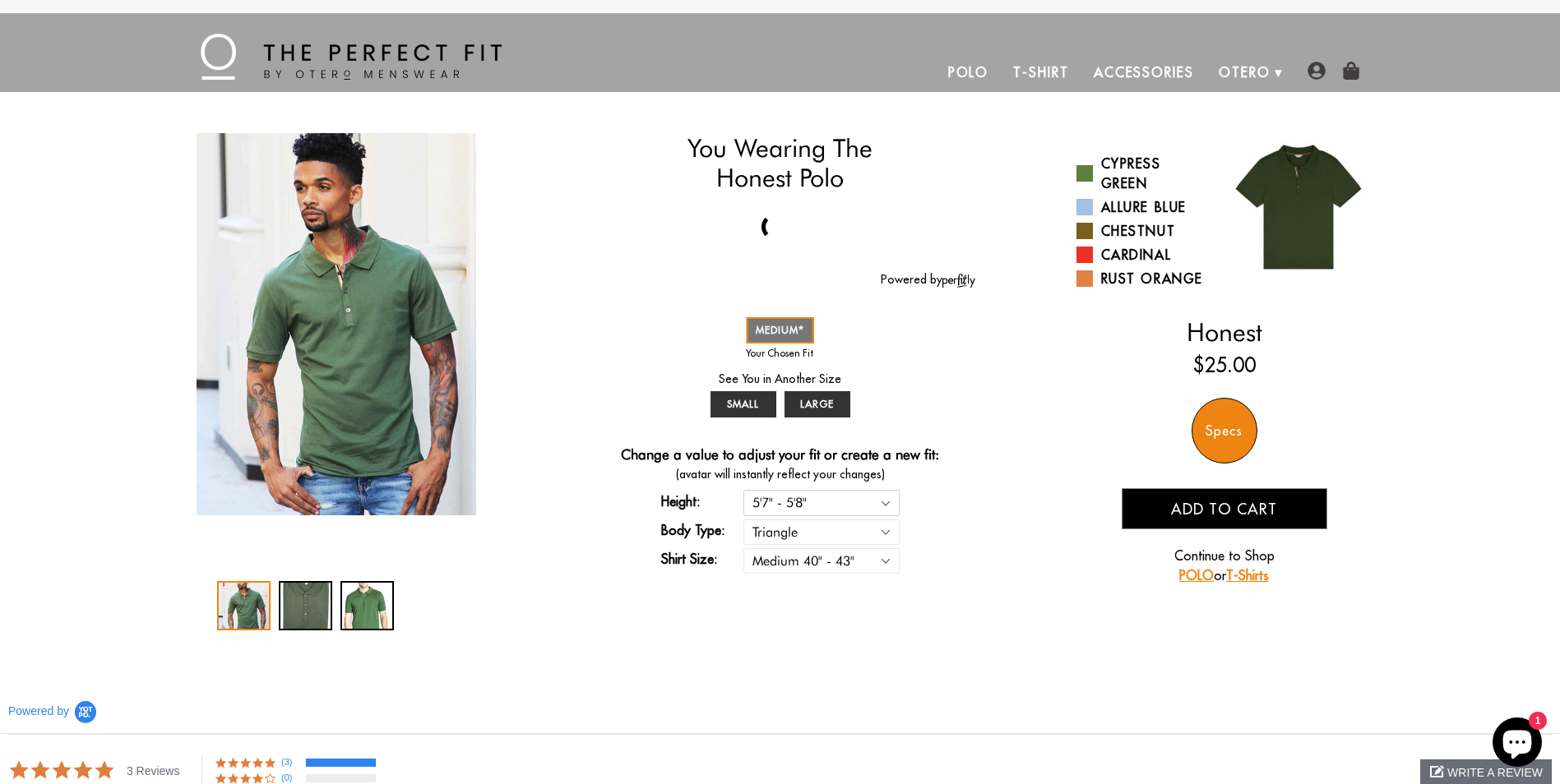
click at [874, 497] on select "5'4" - 5'5" 5'5" - 5'6" 5'6" - 5'7" 5'7" - 5'8" 5'8" - 5'9" 5'9" - 5'10"" at bounding box center [821, 502] width 156 height 25
select select "59-510"
click at [743, 490] on select "5'4" - 5'5" 5'5" - 5'6" 5'6" - 5'7" 5'7" - 5'8" 5'8" - 5'9" 5'9" - 5'10"" at bounding box center [821, 502] width 156 height 25
select select "59-510"
select select "triangle"
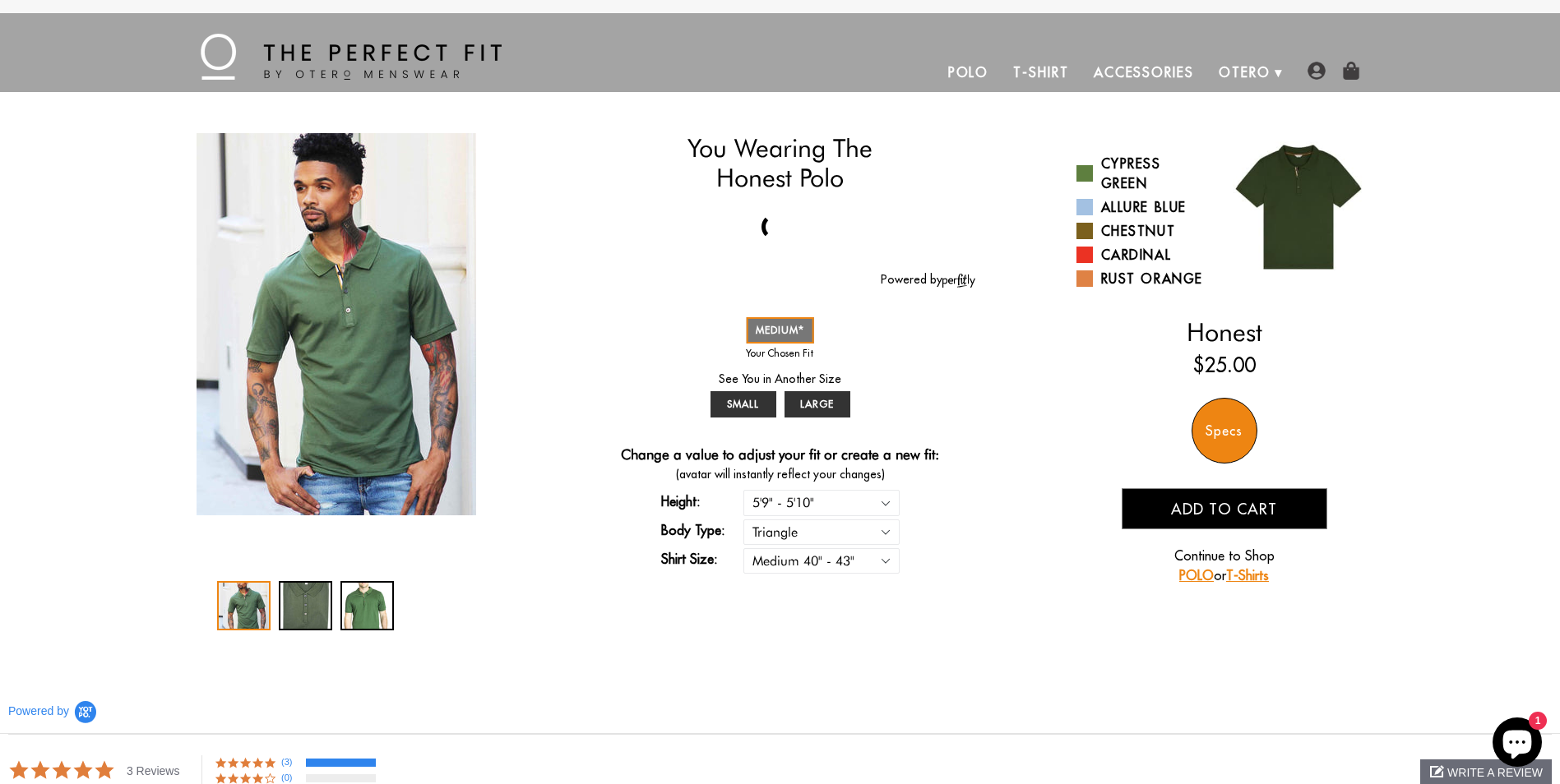
select select "M"
click at [861, 504] on select "5'4" - 5'5" 5'5" - 5'6" 5'6" - 5'7" 5'7" - 5'8" 5'8" - 5'9" 5'9" - 5'10"" at bounding box center [821, 502] width 156 height 25
select select "56-57"
click at [743, 490] on select "5'4" - 5'5" 5'5" - 5'6" 5'6" - 5'7" 5'7" - 5'8" 5'8" - 5'9" 5'9" - 5'10"" at bounding box center [821, 502] width 156 height 25
select select "56-57"
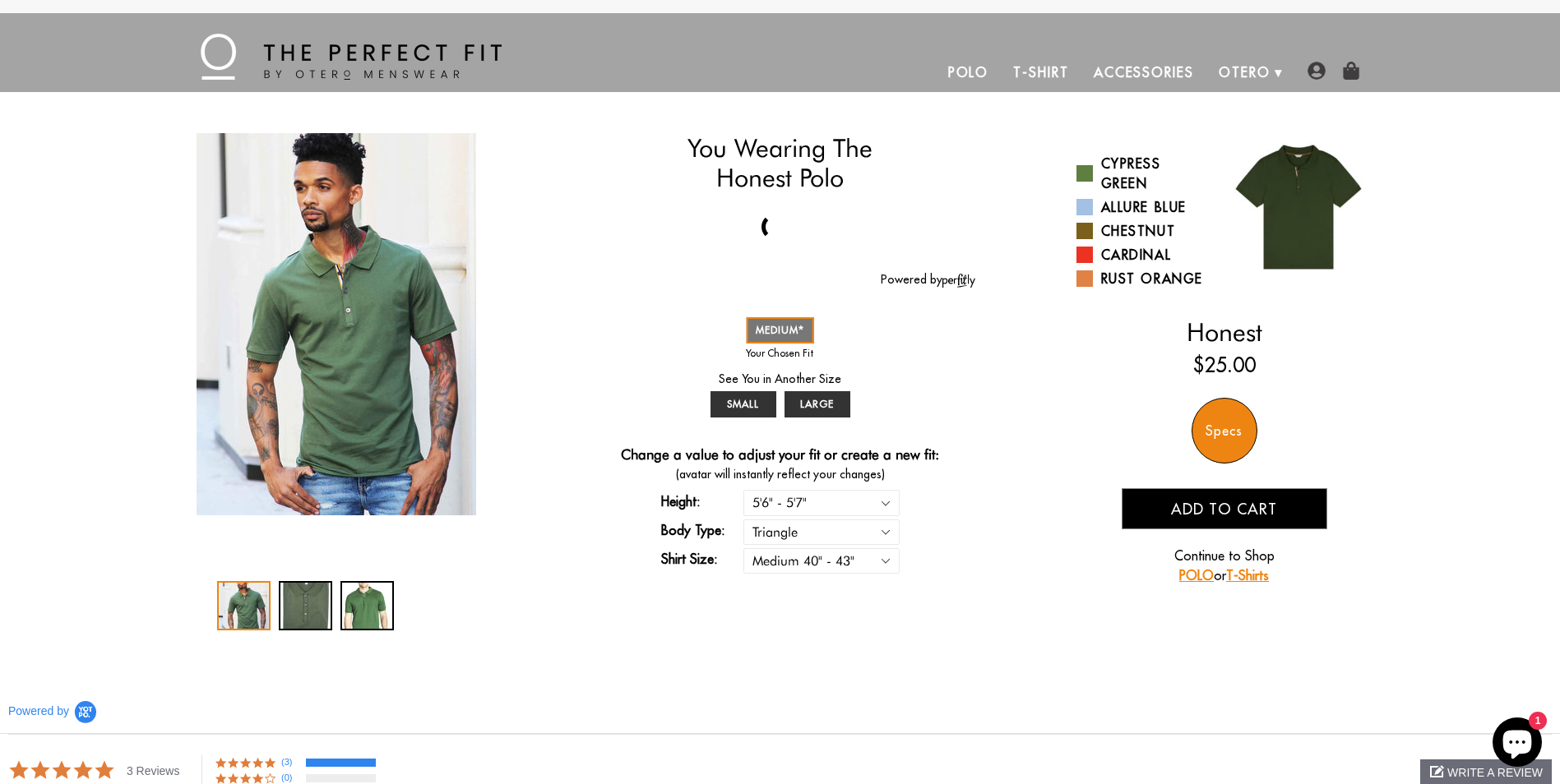
select select "triangle"
select select "M"
click at [1212, 130] on link "How We Do It" at bounding box center [1200, 138] width 165 height 32
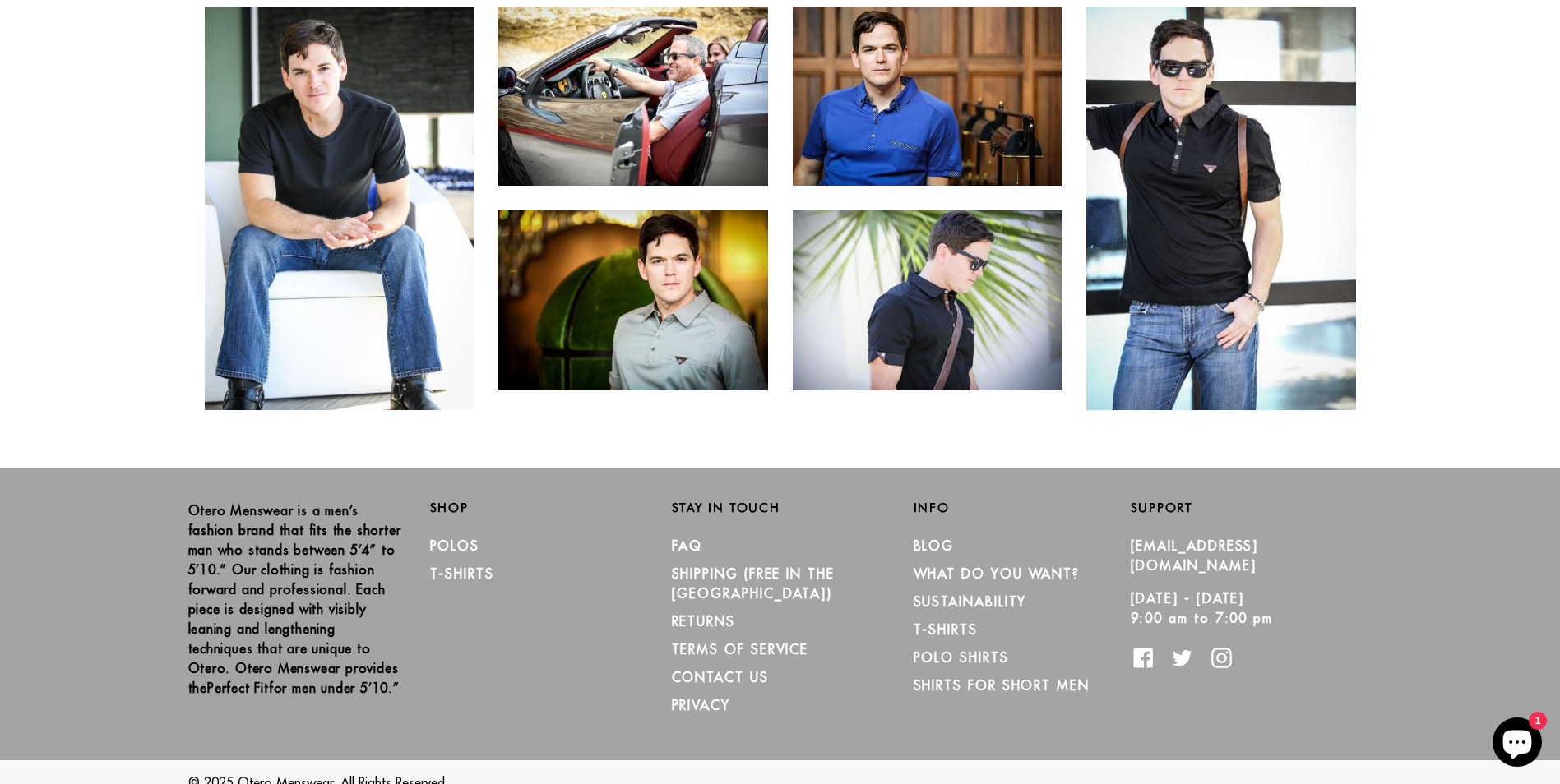
scroll to position [3892, 0]
